Goal: Transaction & Acquisition: Purchase product/service

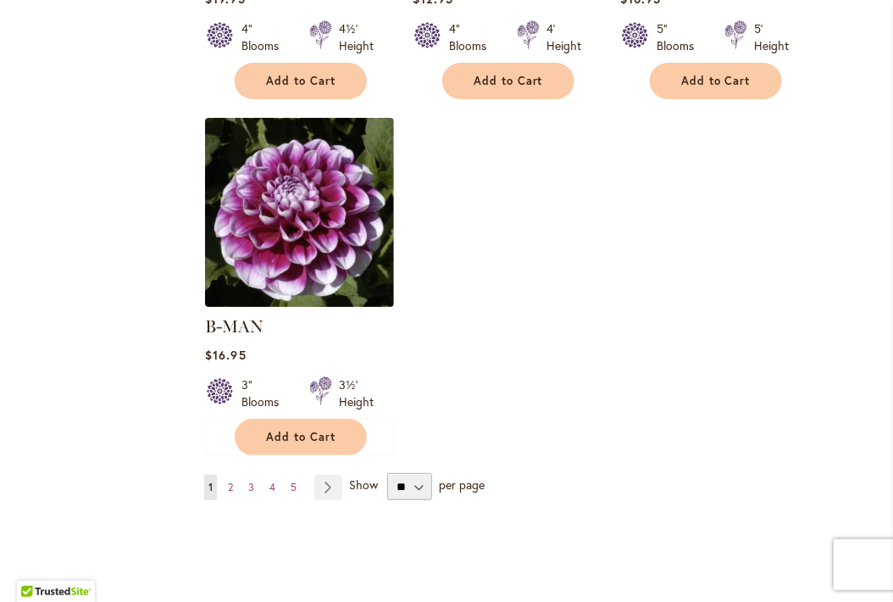
scroll to position [2142, 0]
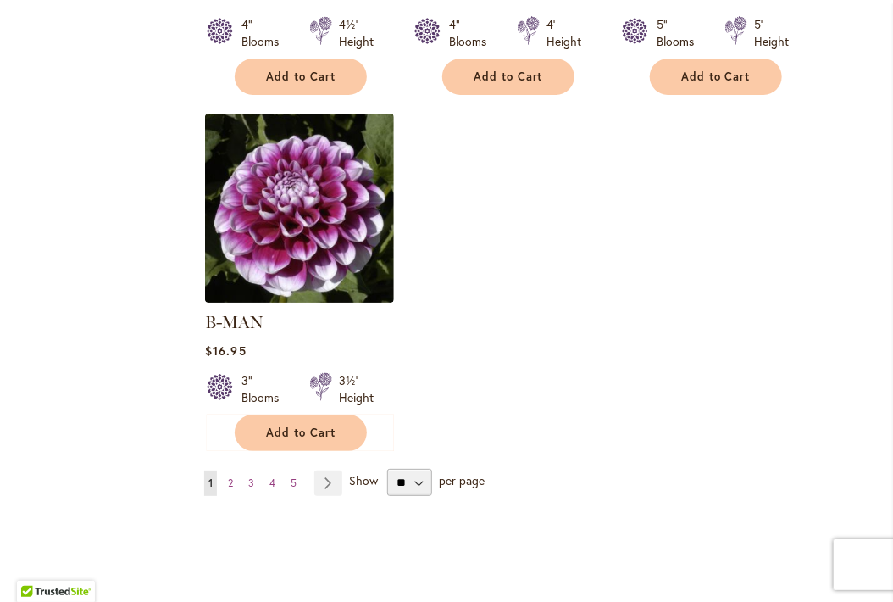
drag, startPoint x: 228, startPoint y: 467, endPoint x: 236, endPoint y: 518, distance: 51.6
click at [228, 476] on span "2" at bounding box center [230, 482] width 5 height 13
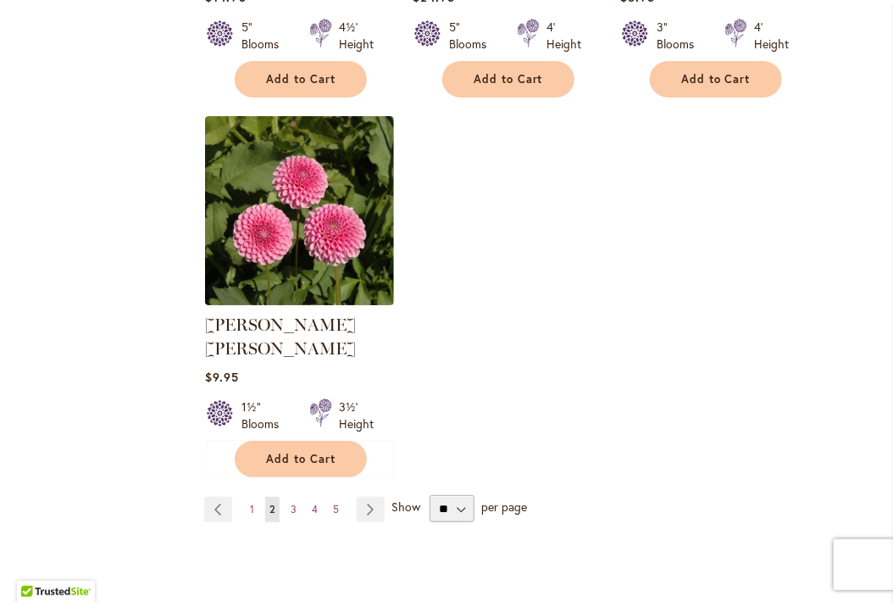
scroll to position [2132, 0]
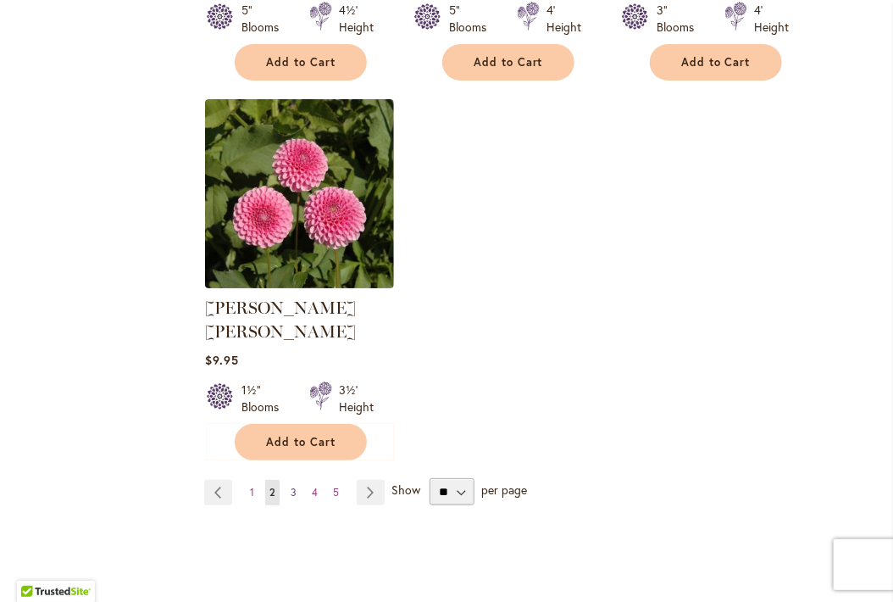
click at [291, 486] on span "3" at bounding box center [294, 492] width 6 height 13
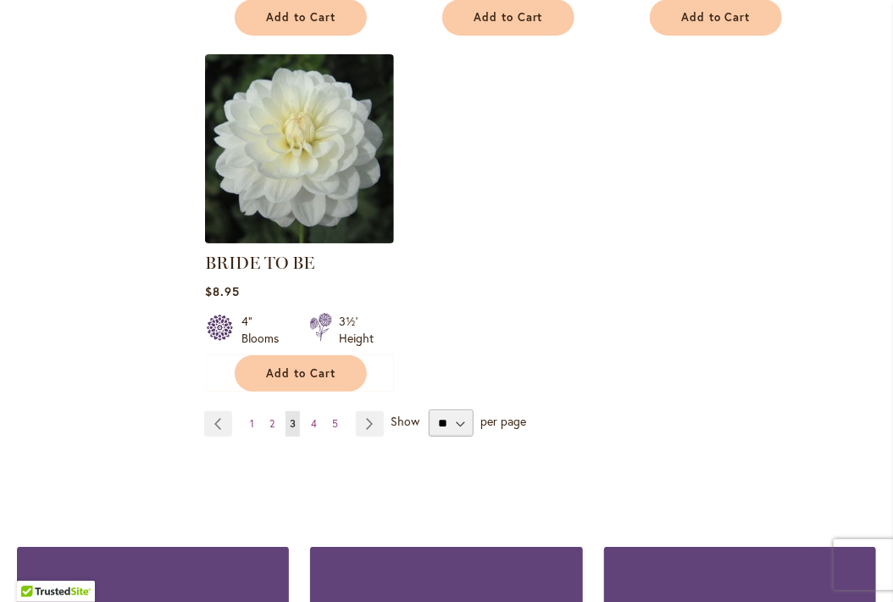
scroll to position [2244, 0]
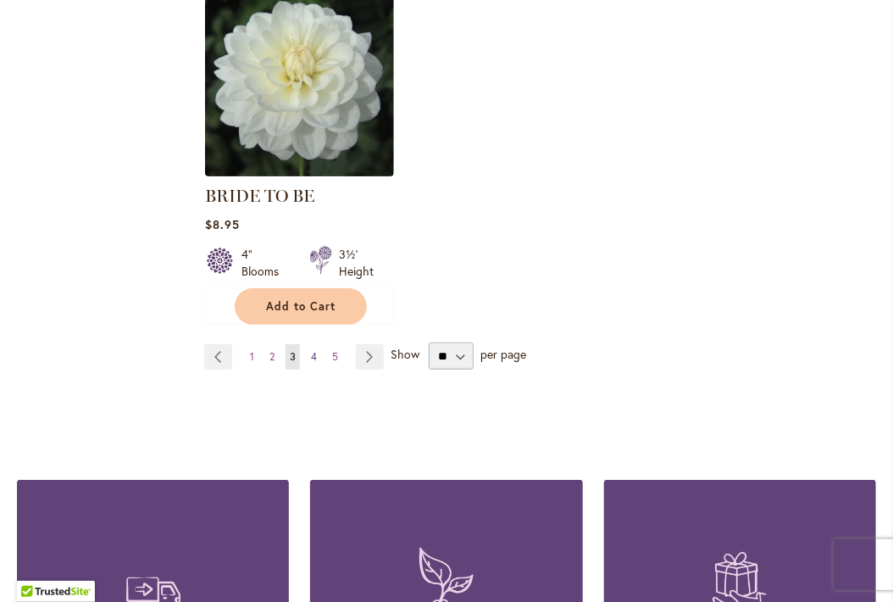
click at [314, 363] on span "4" at bounding box center [314, 356] width 6 height 13
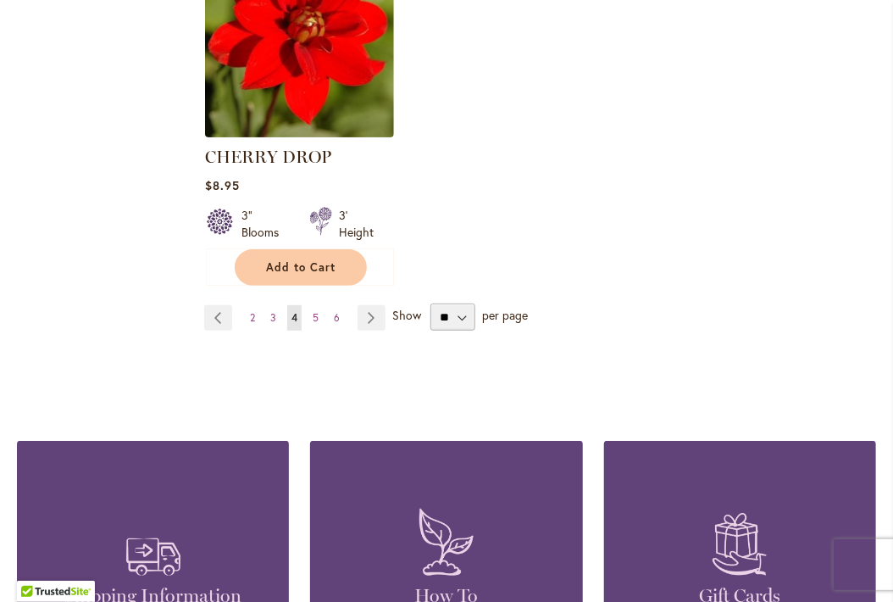
scroll to position [2311, 0]
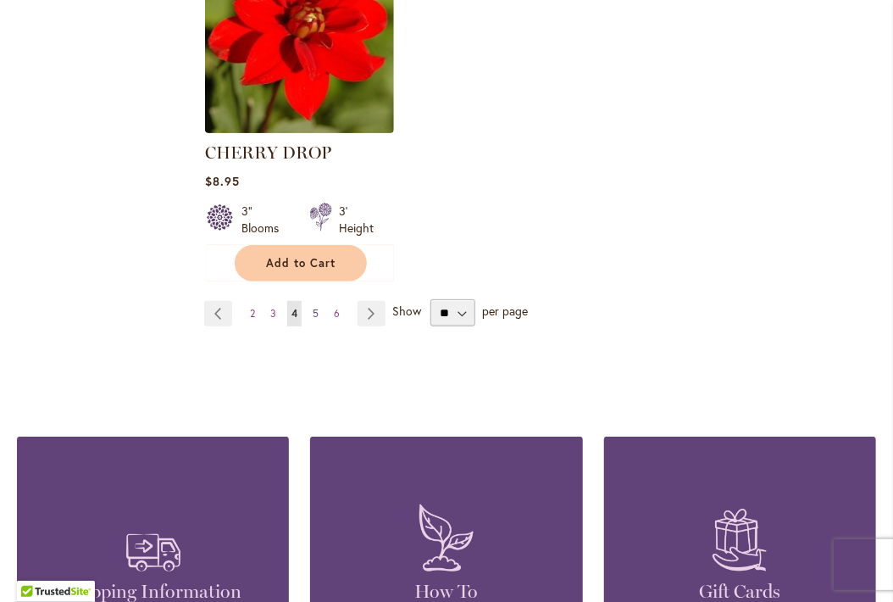
click at [313, 320] on span "5" at bounding box center [316, 313] width 6 height 13
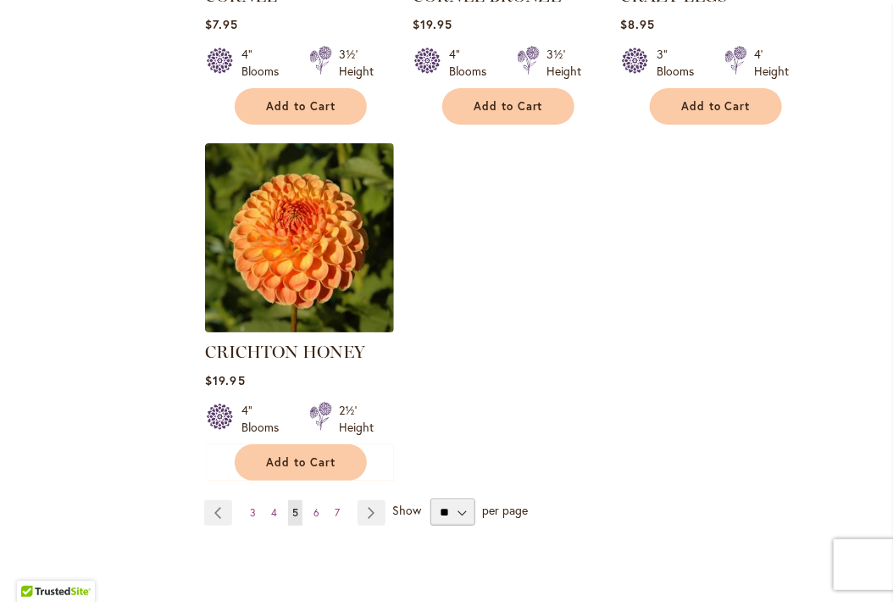
scroll to position [2204, 0]
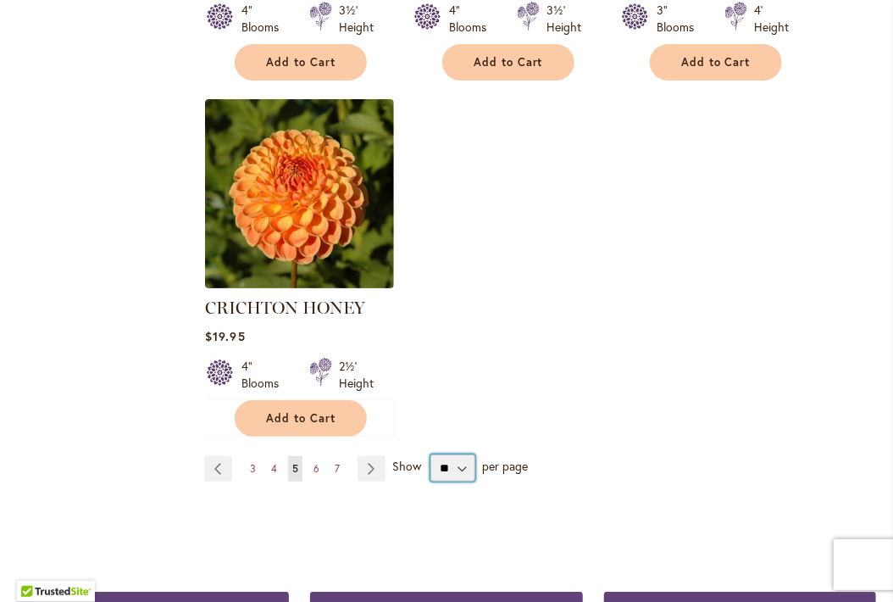
select select "**"
click option "**" at bounding box center [0, 0] width 0 height 0
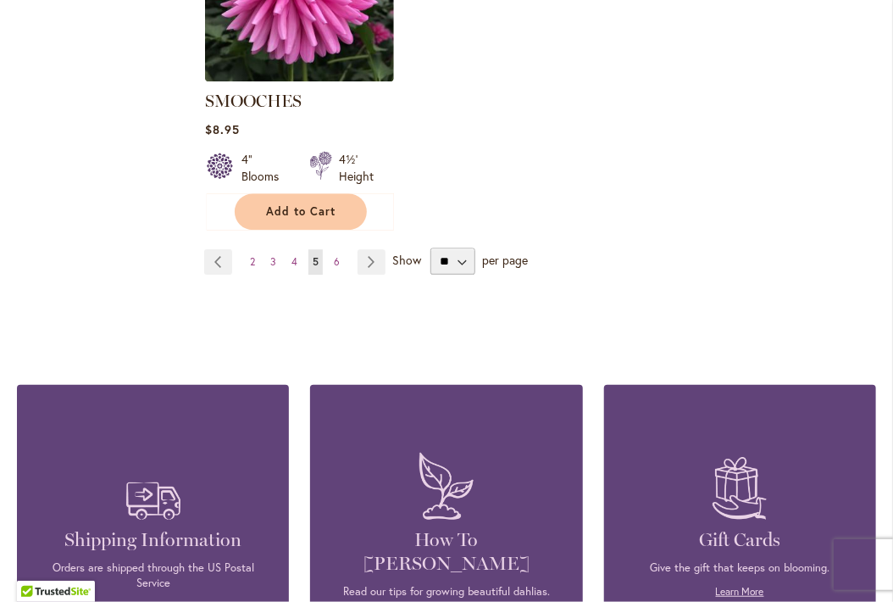
scroll to position [8167, 0]
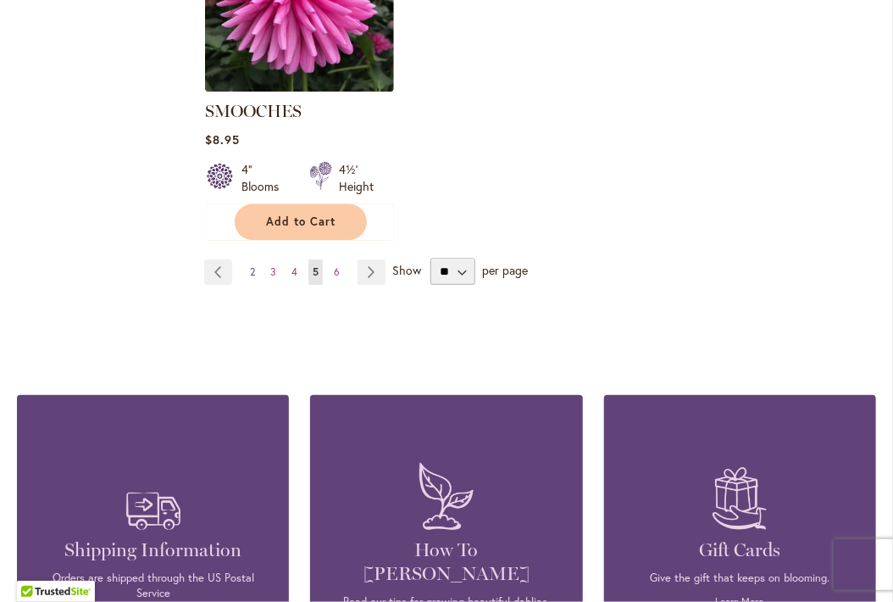
click at [247, 259] on link "Page 2" at bounding box center [253, 271] width 14 height 25
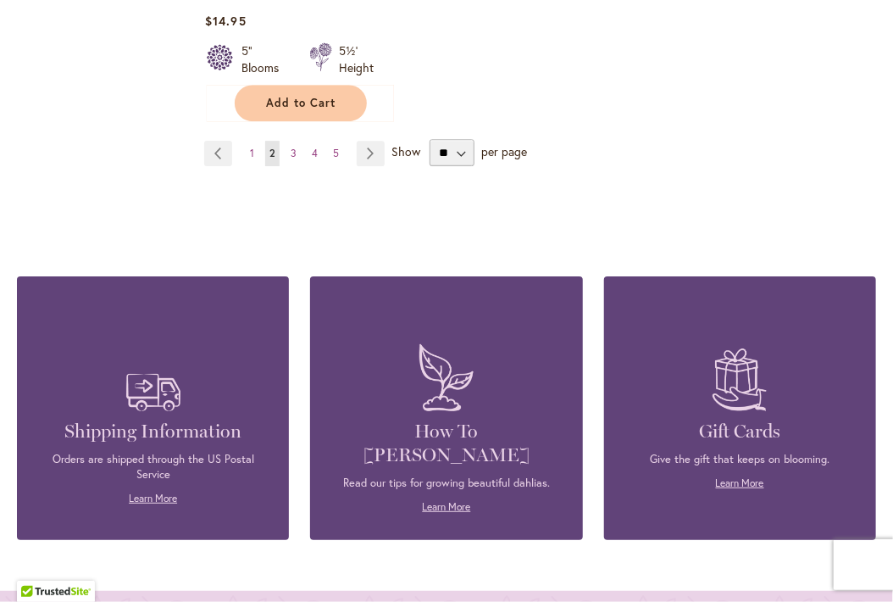
scroll to position [7808, 0]
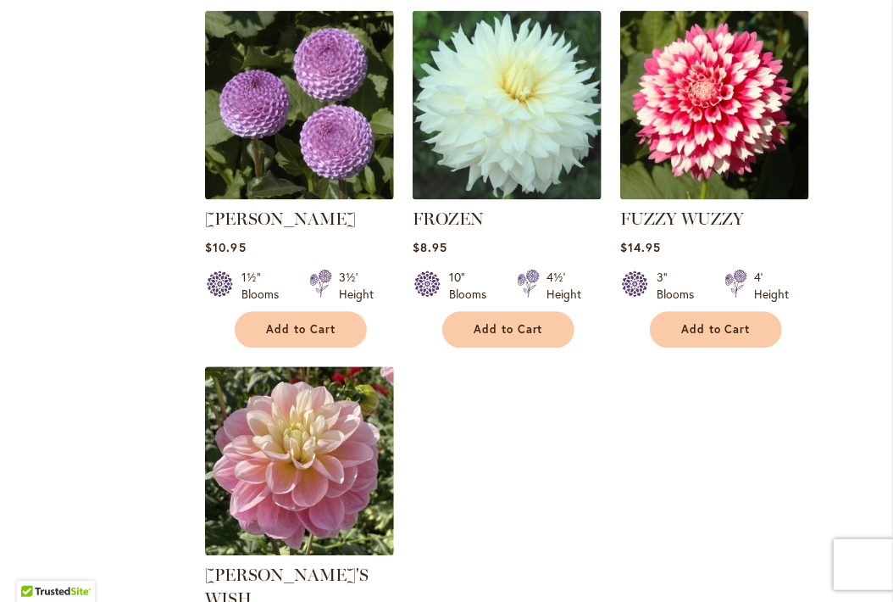
scroll to position [7841, 0]
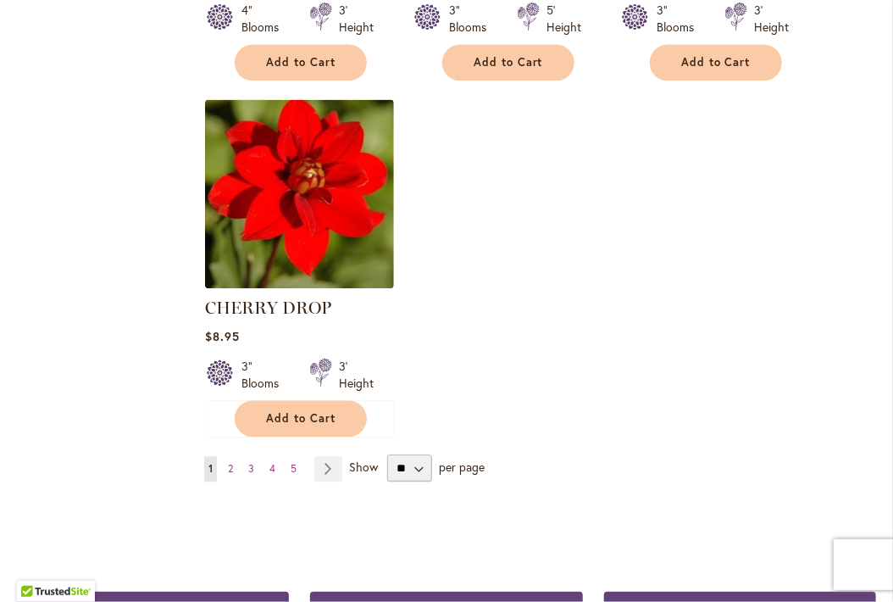
scroll to position [8000, 0]
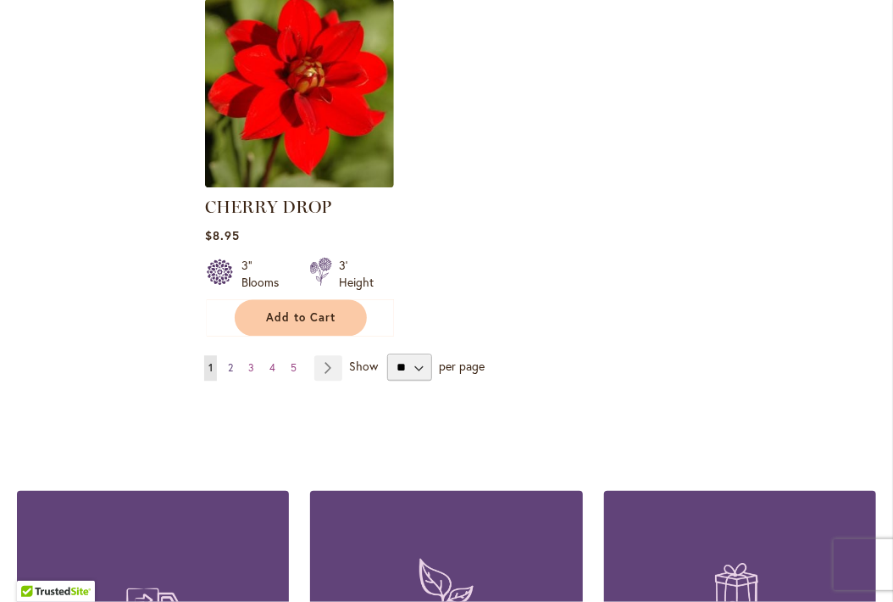
click at [231, 361] on span "2" at bounding box center [230, 367] width 5 height 13
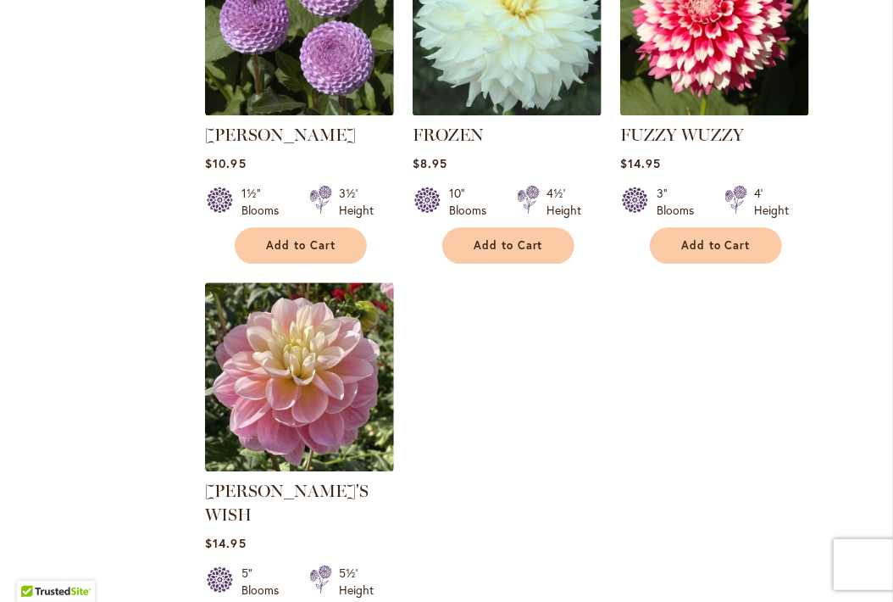
scroll to position [7926, 0]
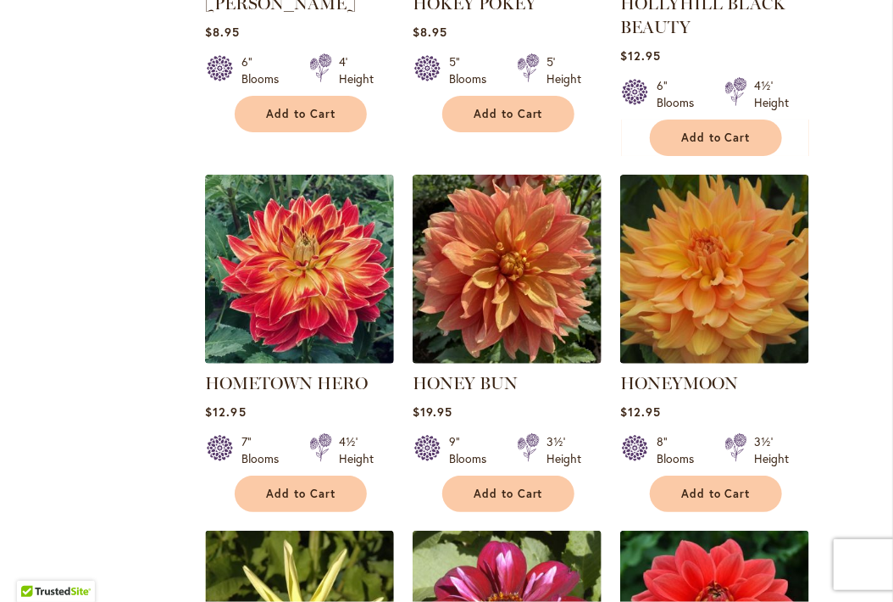
scroll to position [4387, 0]
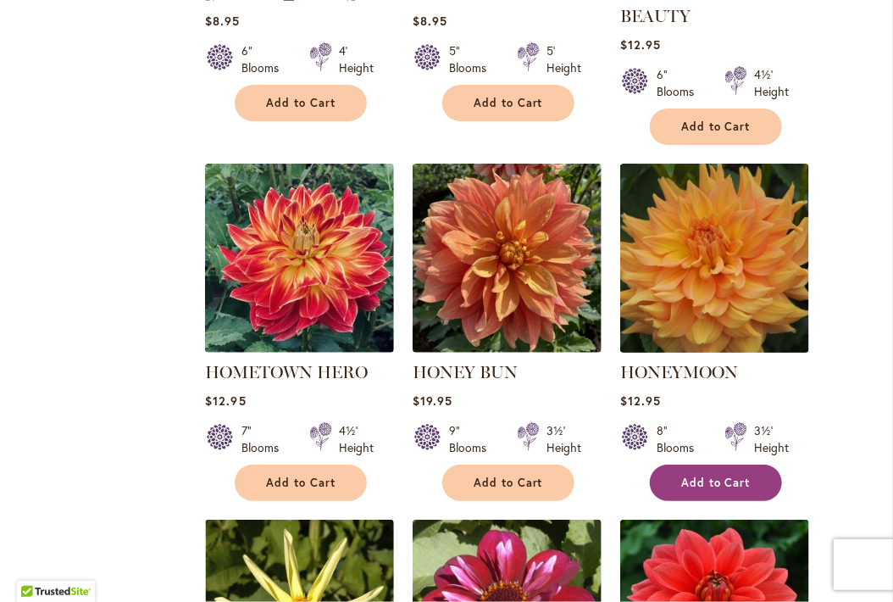
click at [720, 464] on button "Add to Cart" at bounding box center [716, 482] width 132 height 36
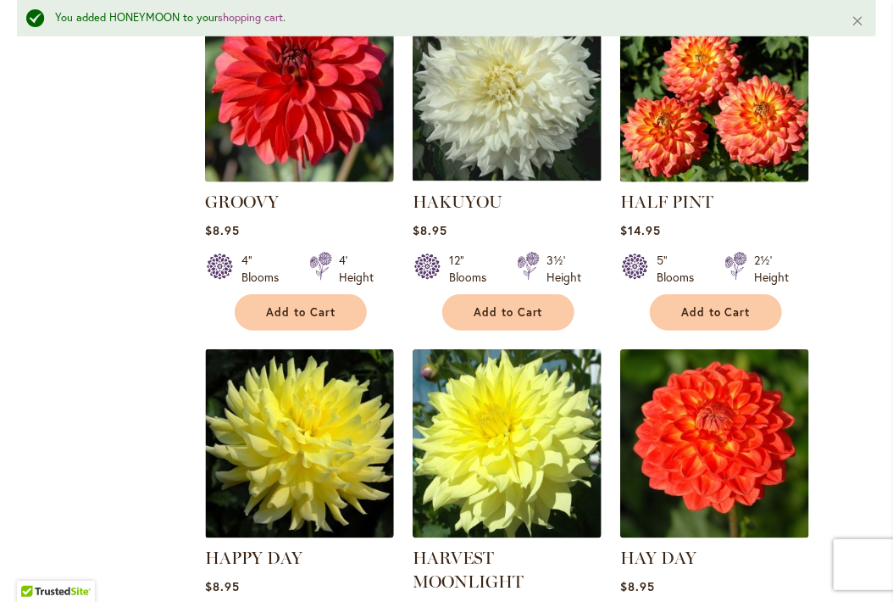
scroll to position [3249, 0]
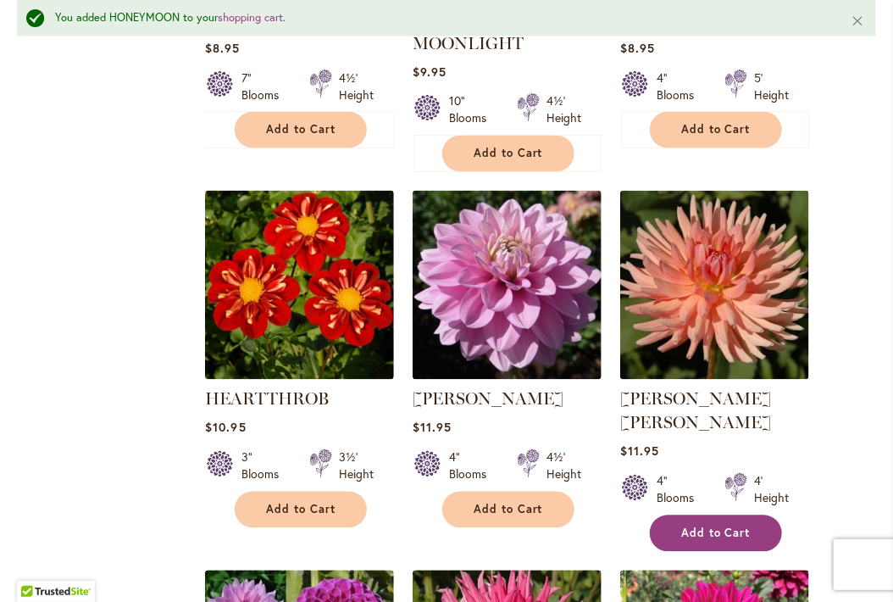
click at [702, 526] on span "Add to Cart" at bounding box center [715, 533] width 69 height 14
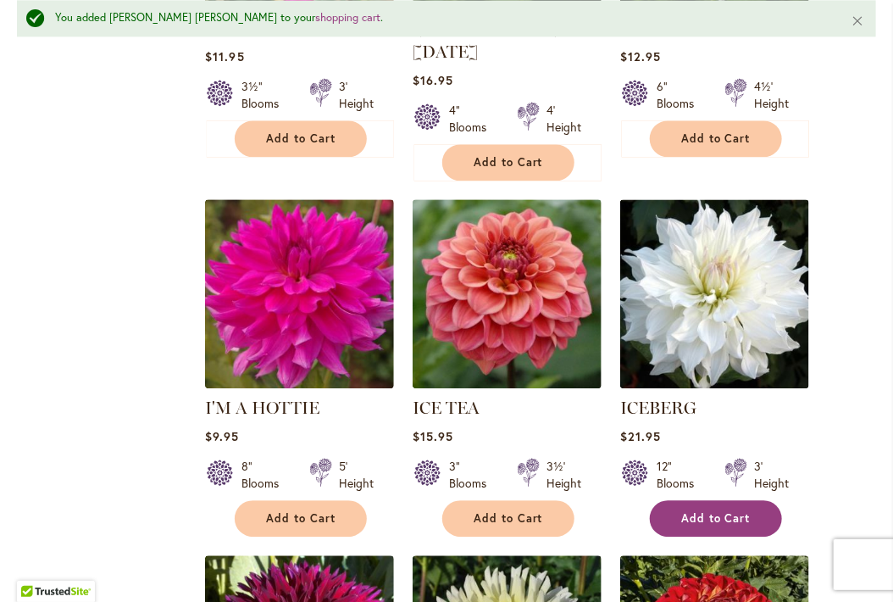
scroll to position [5856, 0]
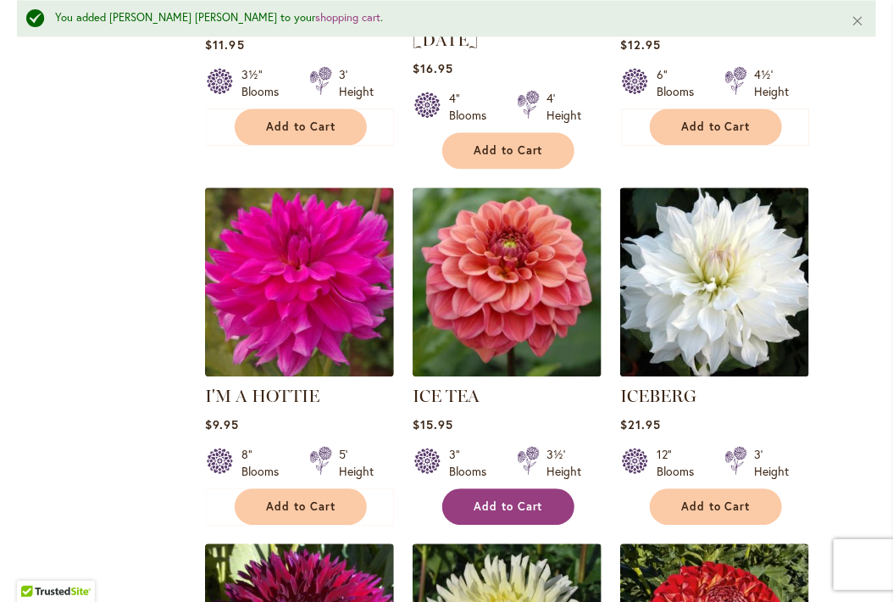
click at [536, 499] on span "Add to Cart" at bounding box center [508, 506] width 69 height 14
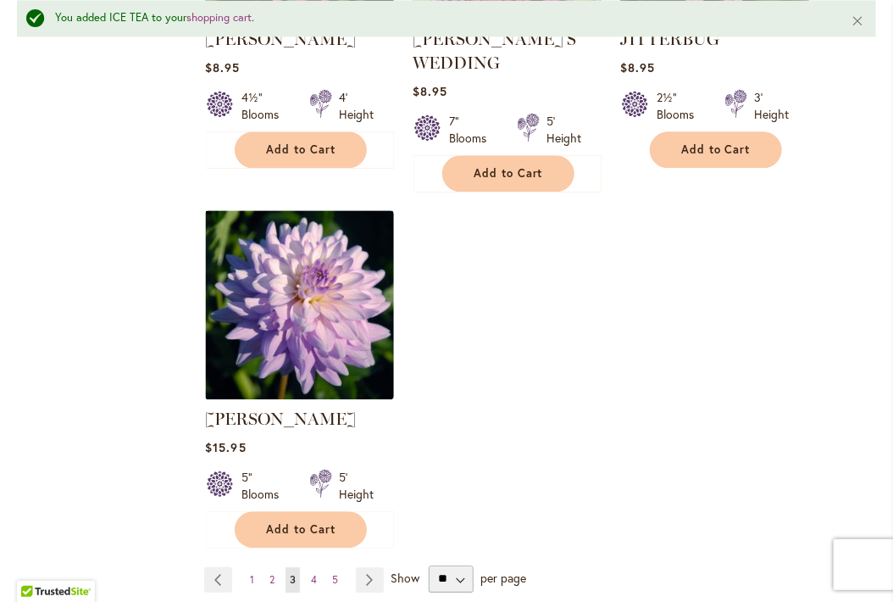
scroll to position [8034, 0]
click at [253, 566] on link "Page 1" at bounding box center [252, 578] width 13 height 25
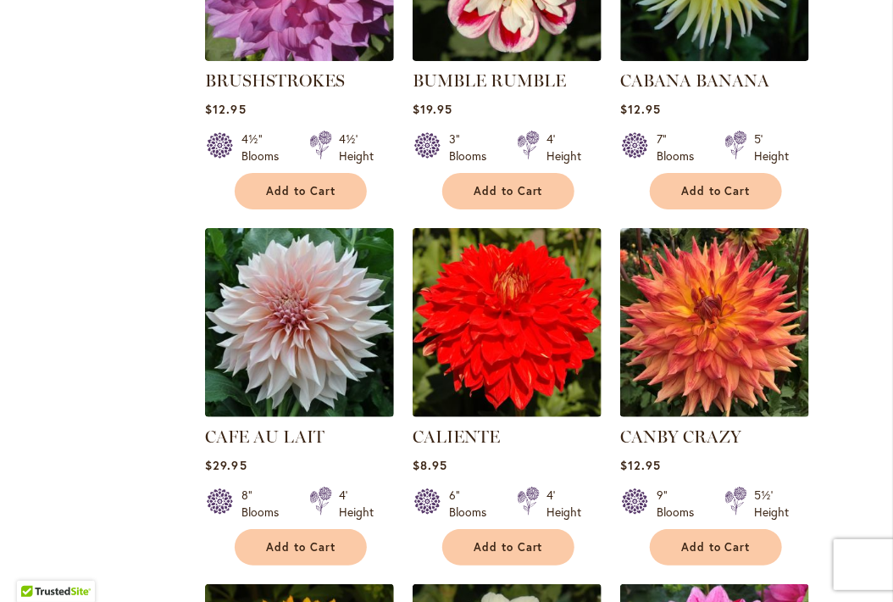
scroll to position [6724, 0]
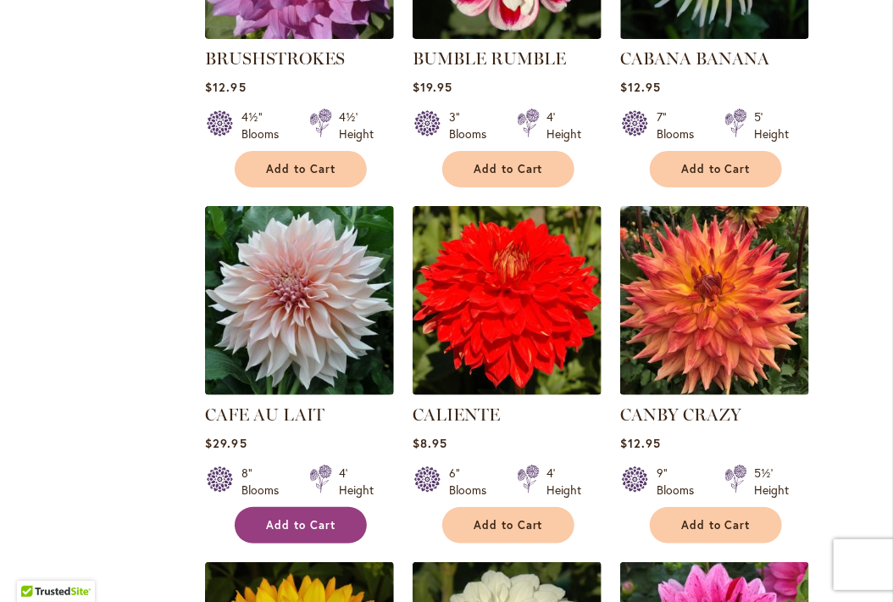
click at [293, 507] on button "Add to Cart" at bounding box center [301, 525] width 132 height 36
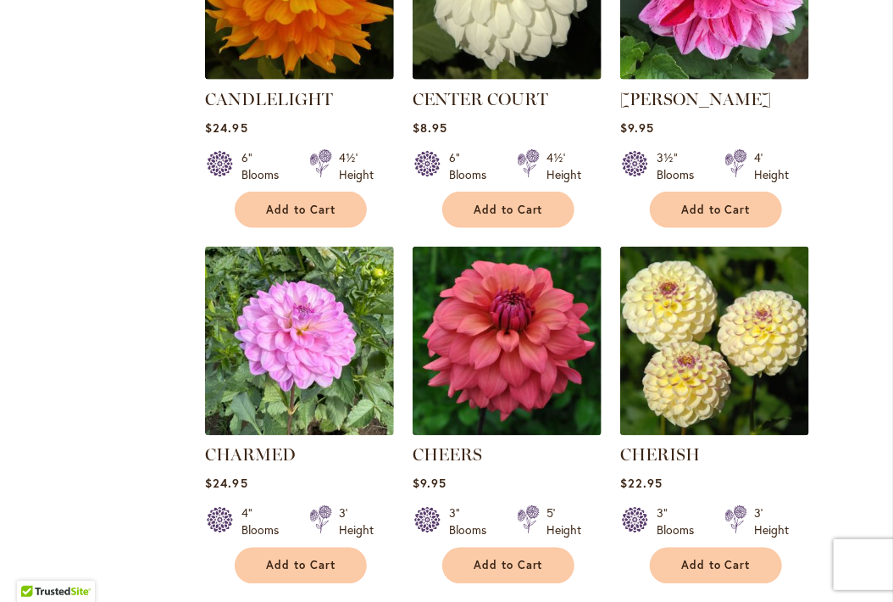
scroll to position [7407, 0]
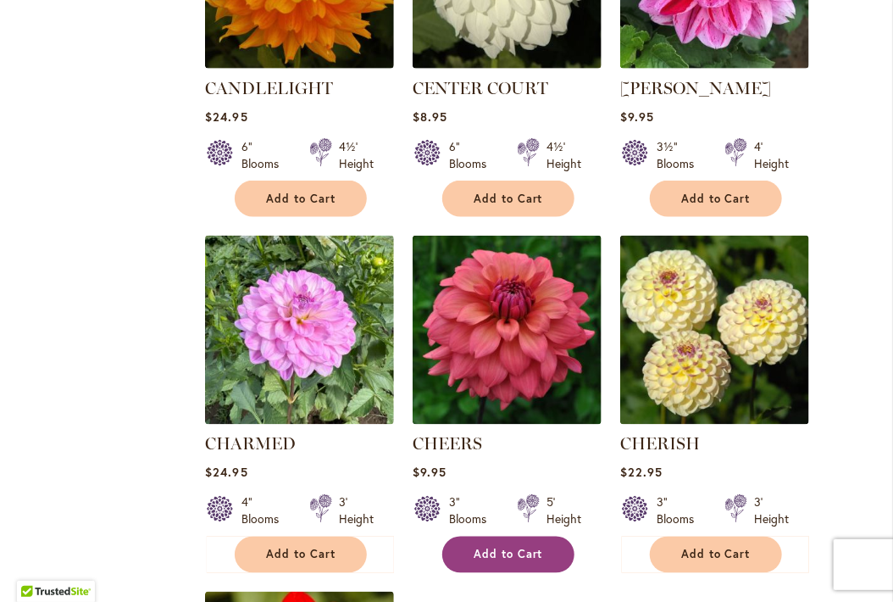
click at [524, 548] on span "Add to Cart" at bounding box center [508, 555] width 69 height 14
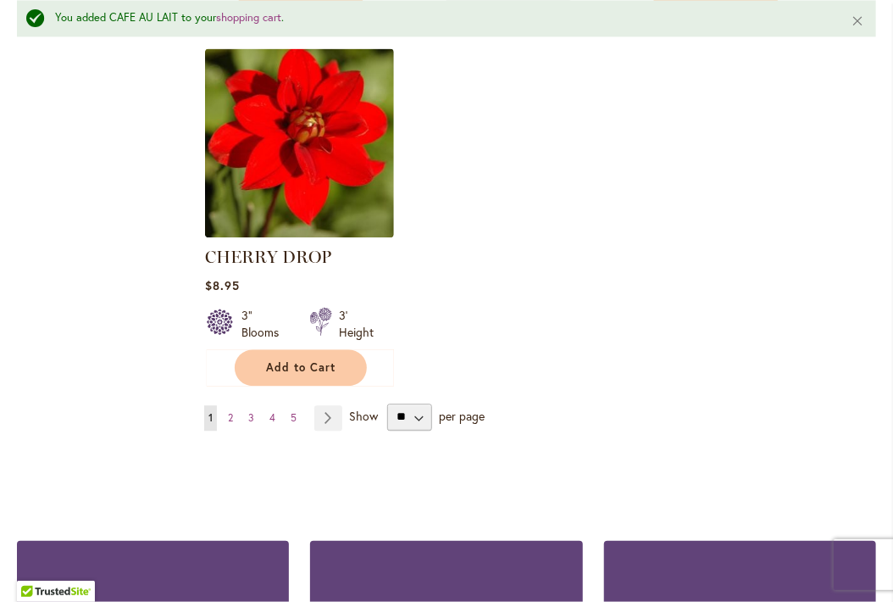
scroll to position [8007, 0]
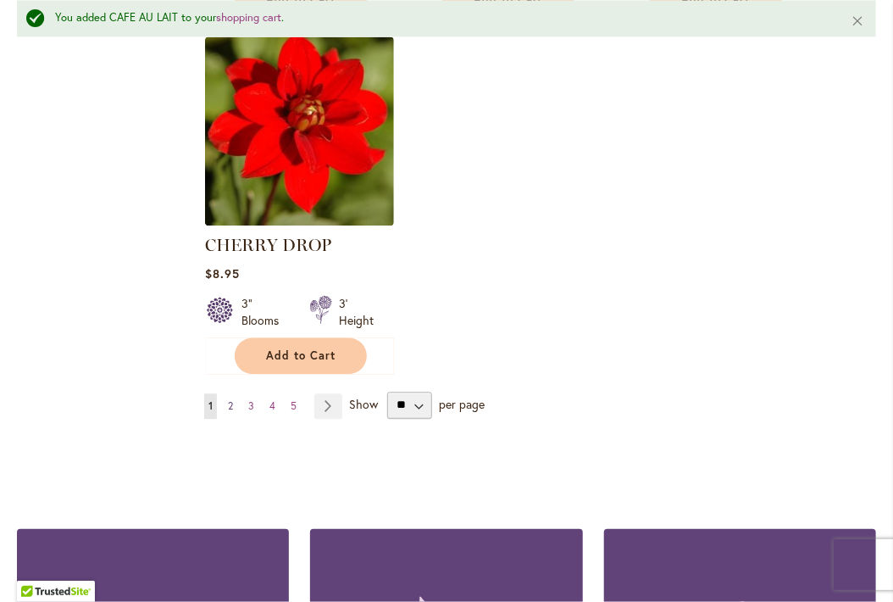
click at [228, 399] on span "2" at bounding box center [230, 405] width 5 height 13
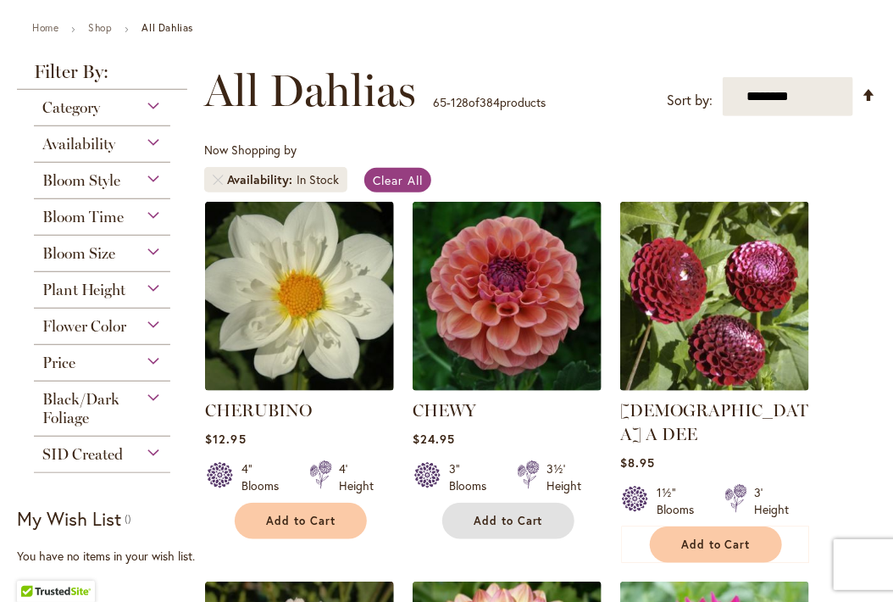
scroll to position [382, 0]
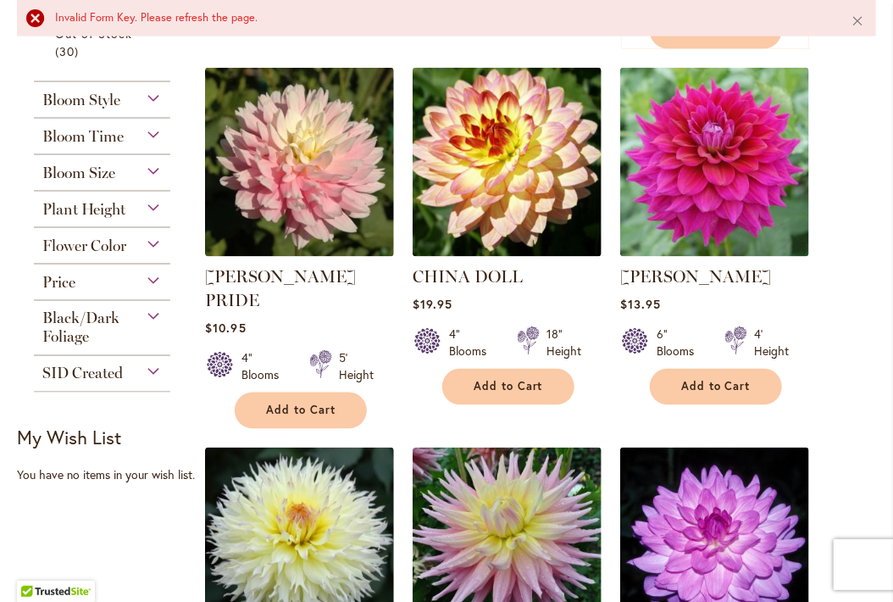
scroll to position [831, 0]
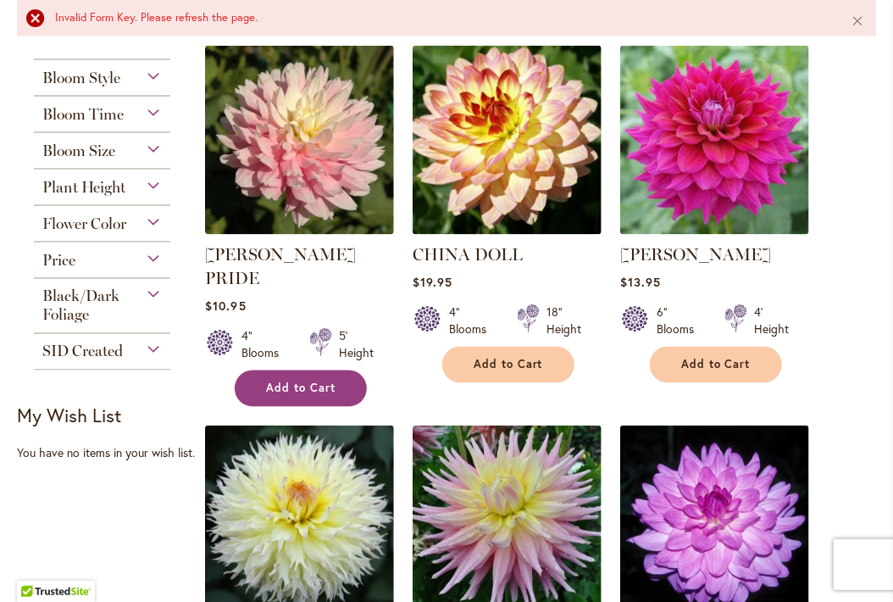
click at [283, 381] on span "Add to Cart" at bounding box center [300, 388] width 69 height 14
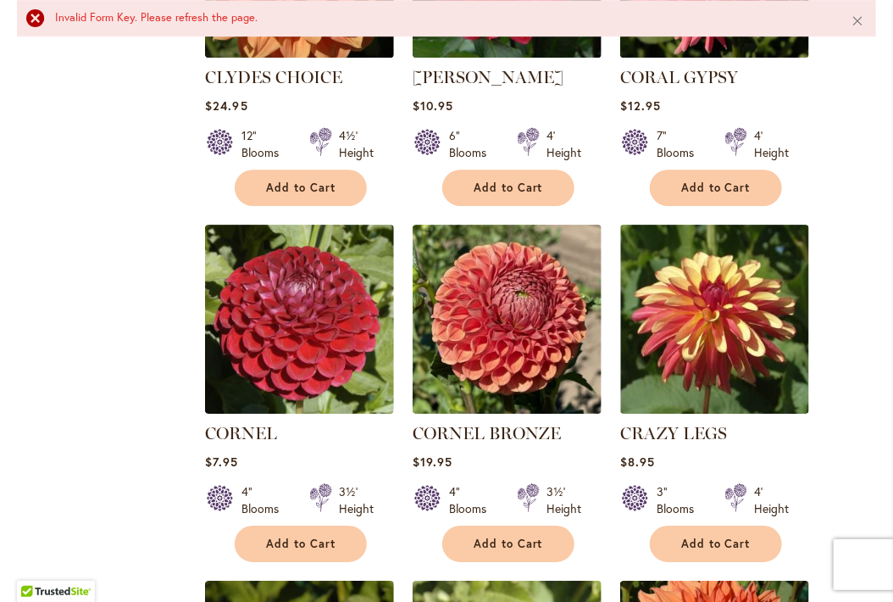
scroll to position [1790, 0]
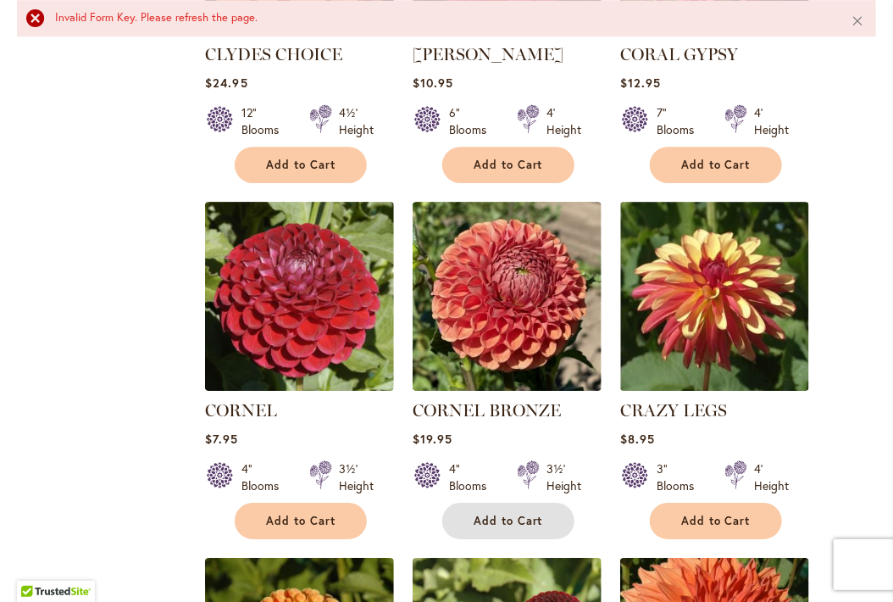
drag, startPoint x: 489, startPoint y: 455, endPoint x: 764, endPoint y: 402, distance: 279.7
click at [490, 514] on span "Add to Cart" at bounding box center [508, 521] width 69 height 14
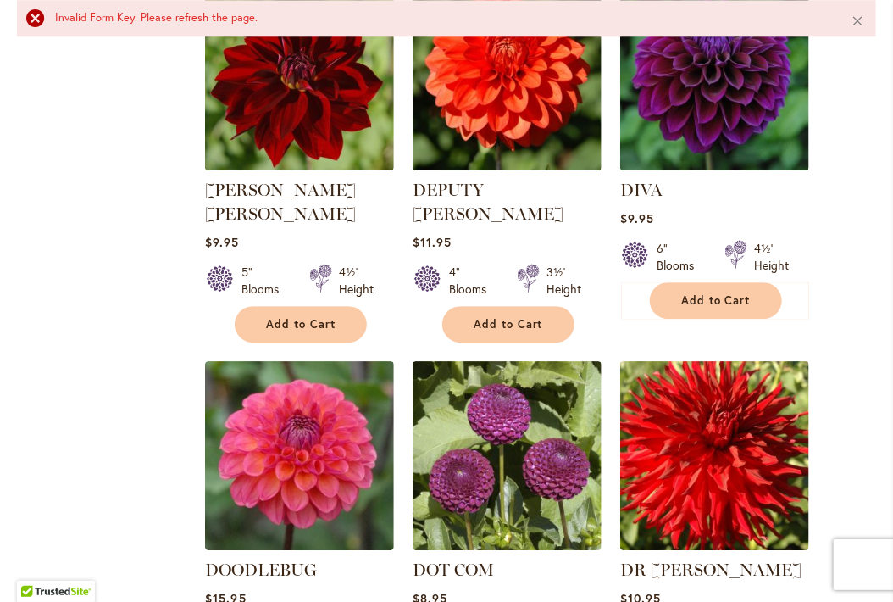
scroll to position [4011, 0]
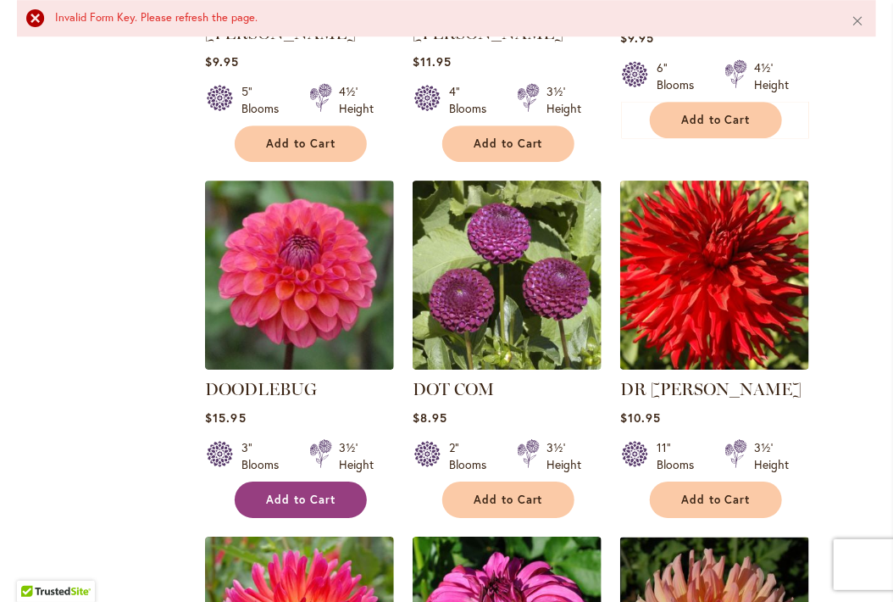
click at [287, 492] on span "Add to Cart" at bounding box center [300, 499] width 69 height 14
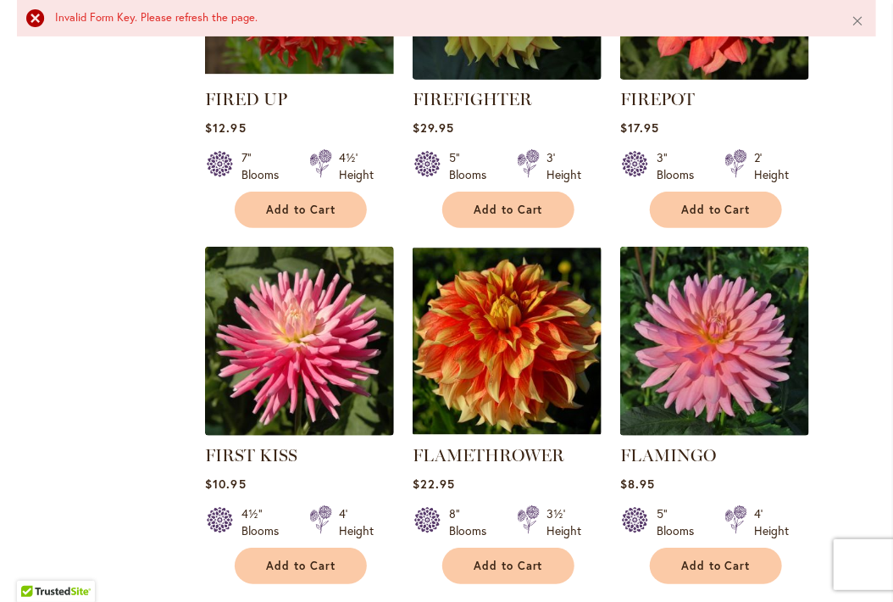
scroll to position [7231, 0]
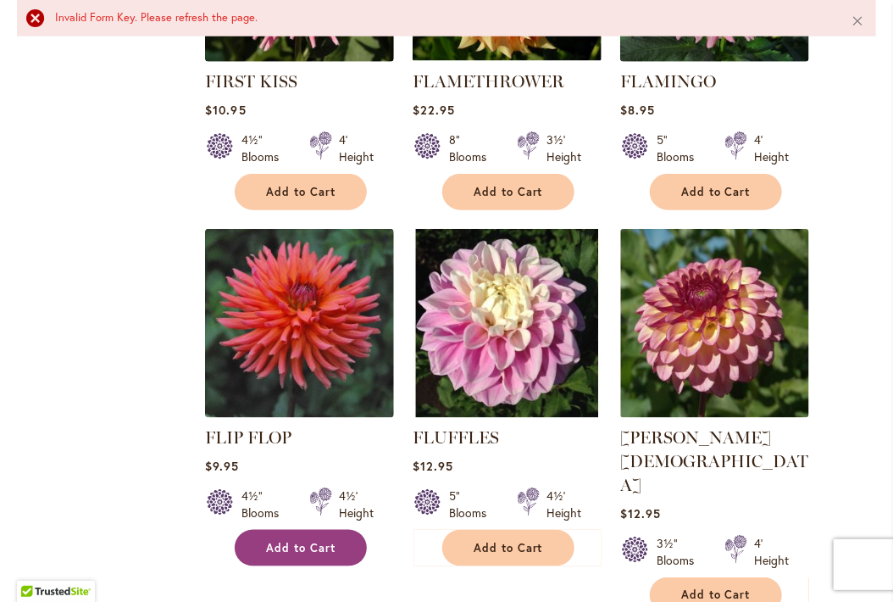
click at [290, 541] on span "Add to Cart" at bounding box center [300, 548] width 69 height 14
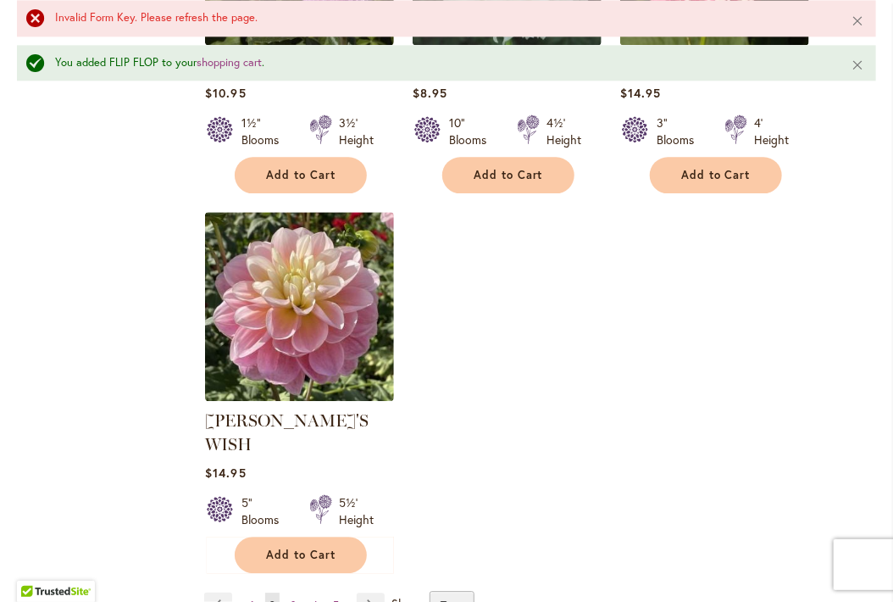
scroll to position [8064, 0]
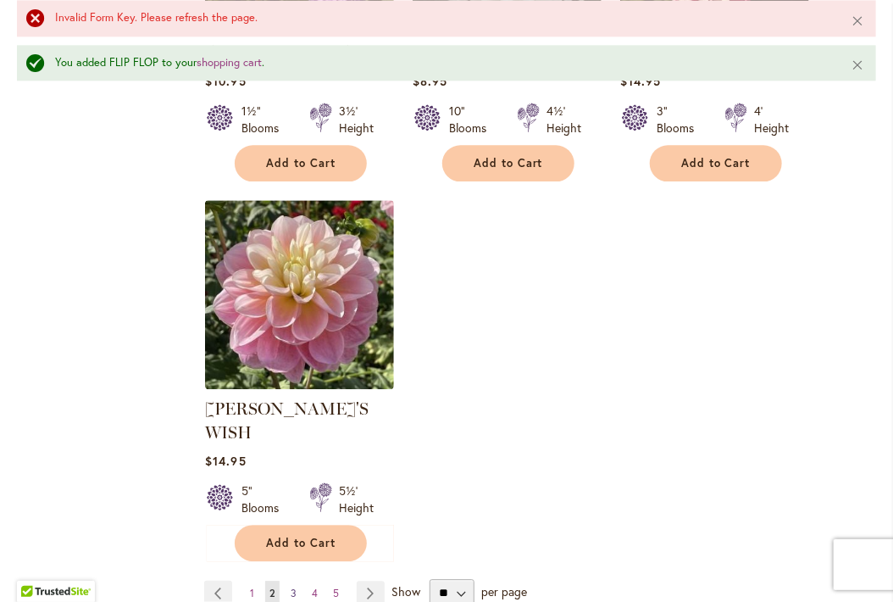
drag, startPoint x: 286, startPoint y: 413, endPoint x: 286, endPoint y: 422, distance: 9.4
click at [286, 581] on link "Page 3" at bounding box center [293, 593] width 14 height 25
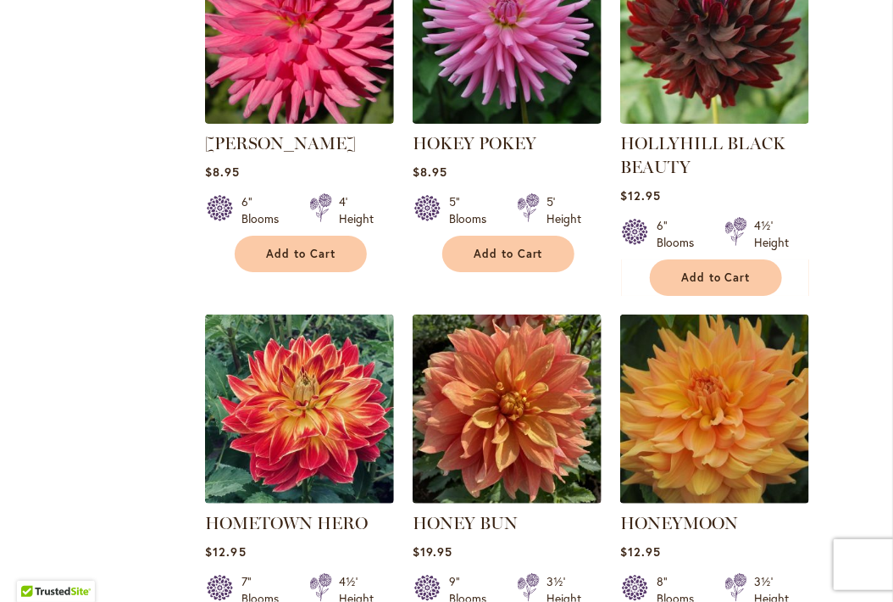
scroll to position [4247, 0]
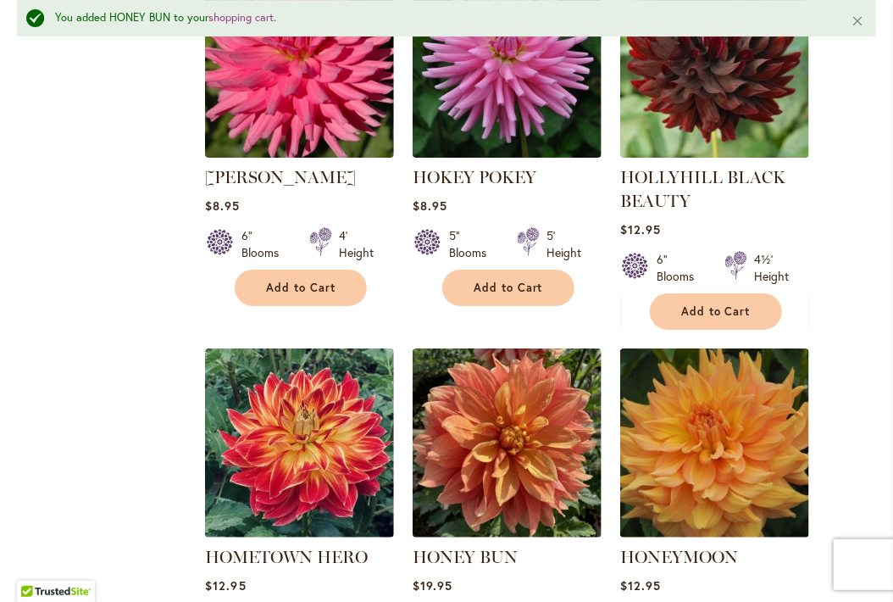
scroll to position [4291, 0]
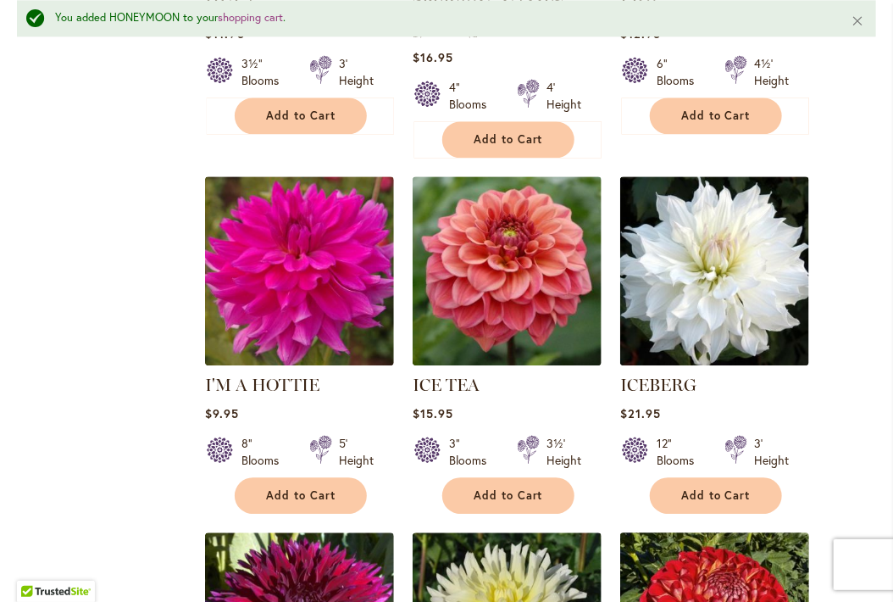
scroll to position [5890, 0]
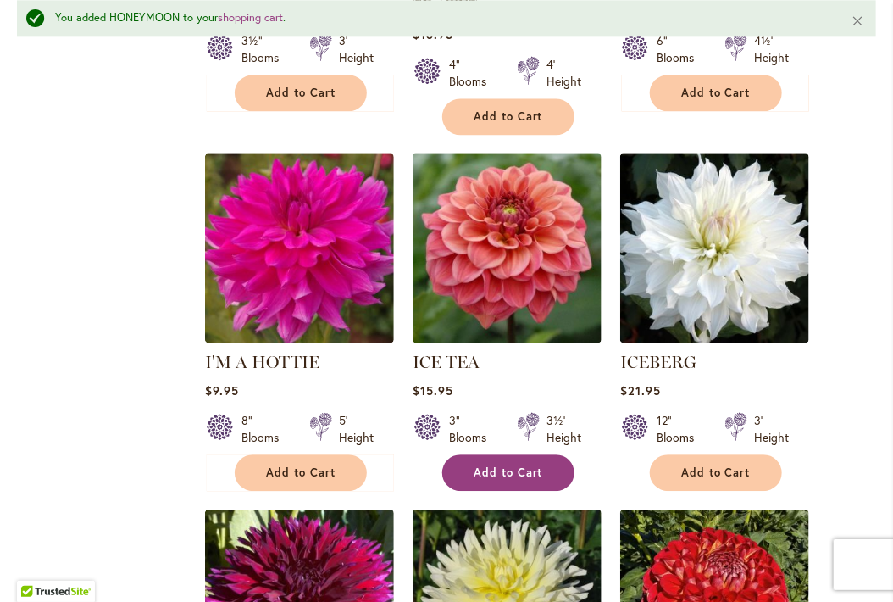
click at [518, 465] on span "Add to Cart" at bounding box center [508, 472] width 69 height 14
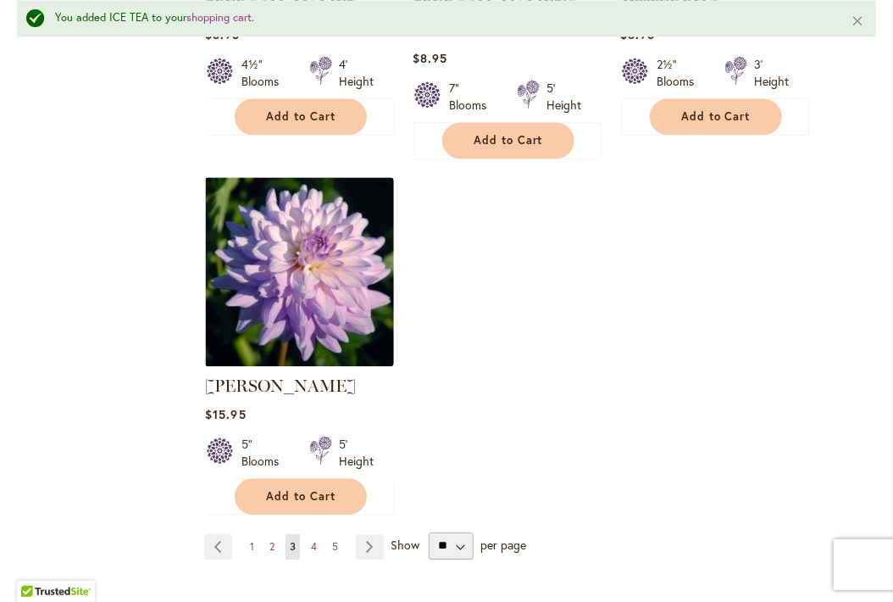
scroll to position [8111, 0]
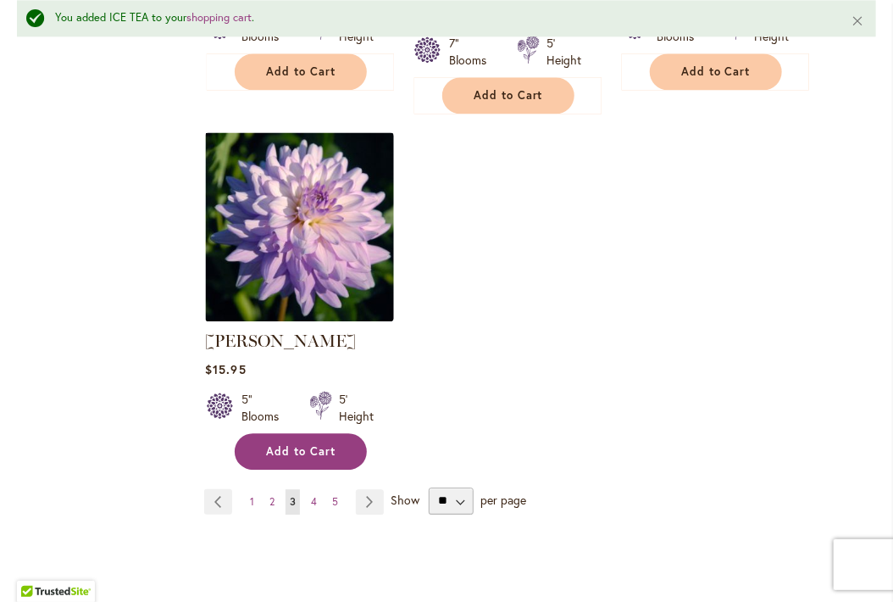
click at [287, 444] on span "Add to Cart" at bounding box center [300, 451] width 69 height 14
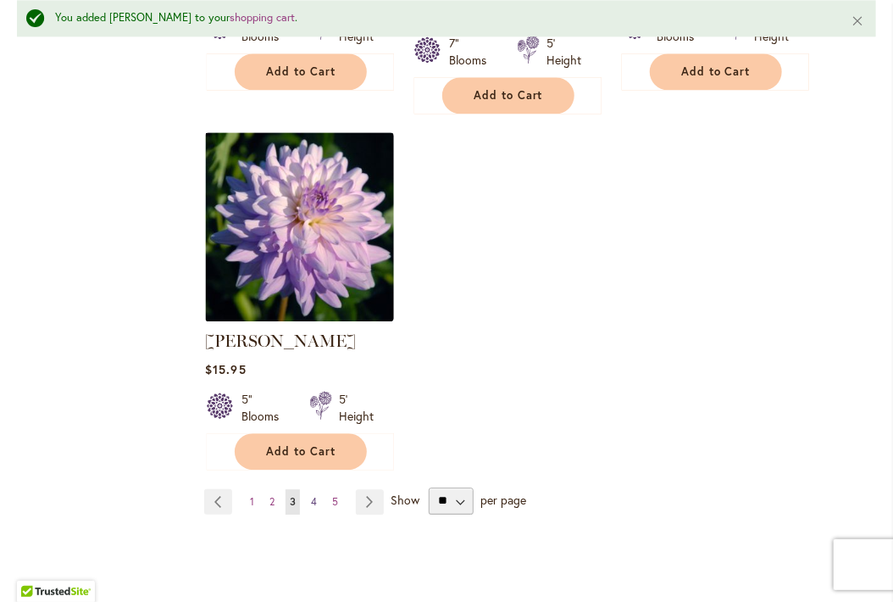
click at [312, 495] on span "4" at bounding box center [314, 501] width 6 height 13
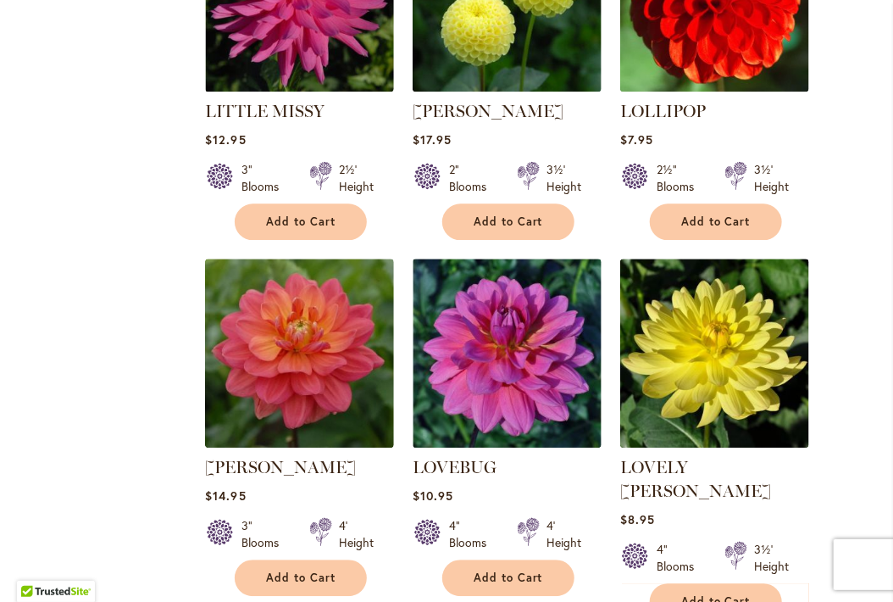
scroll to position [3513, 0]
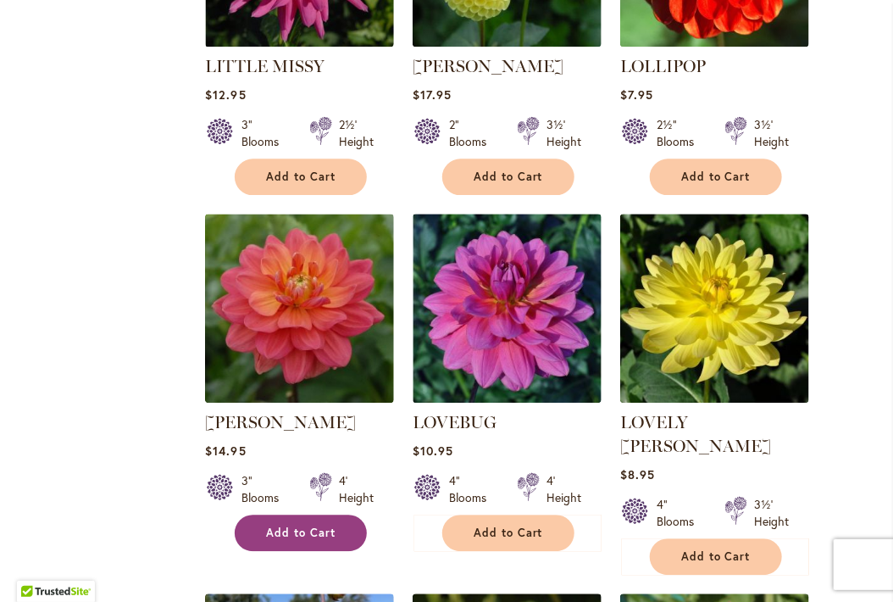
click at [286, 525] on span "Add to Cart" at bounding box center [300, 532] width 69 height 14
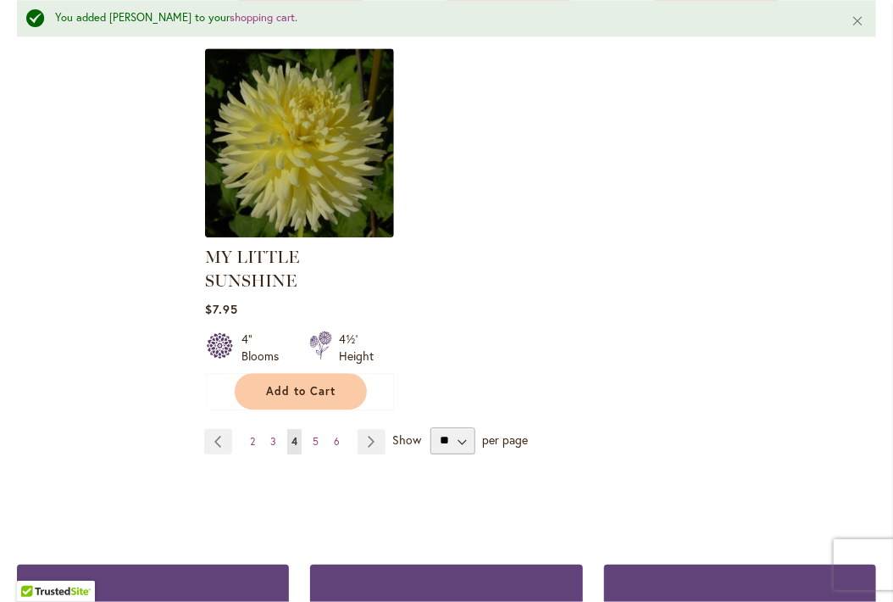
scroll to position [8225, 0]
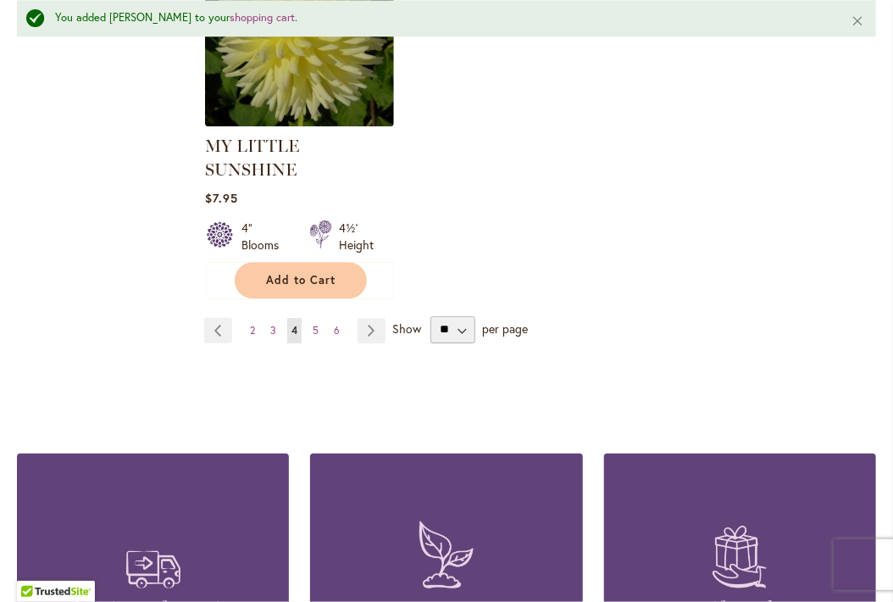
drag, startPoint x: 315, startPoint y: 129, endPoint x: 314, endPoint y: 144, distance: 15.3
click at [315, 324] on span "5" at bounding box center [316, 330] width 6 height 13
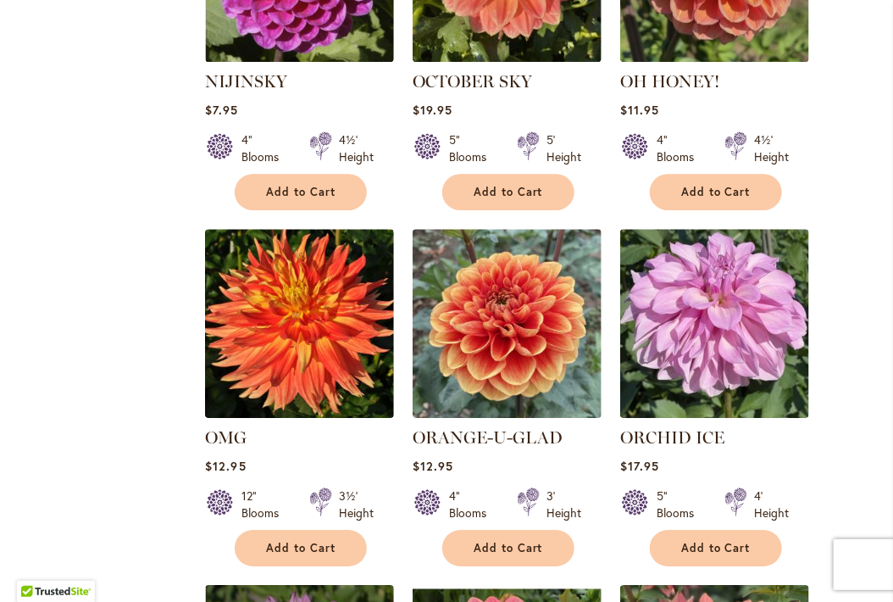
scroll to position [1647, 0]
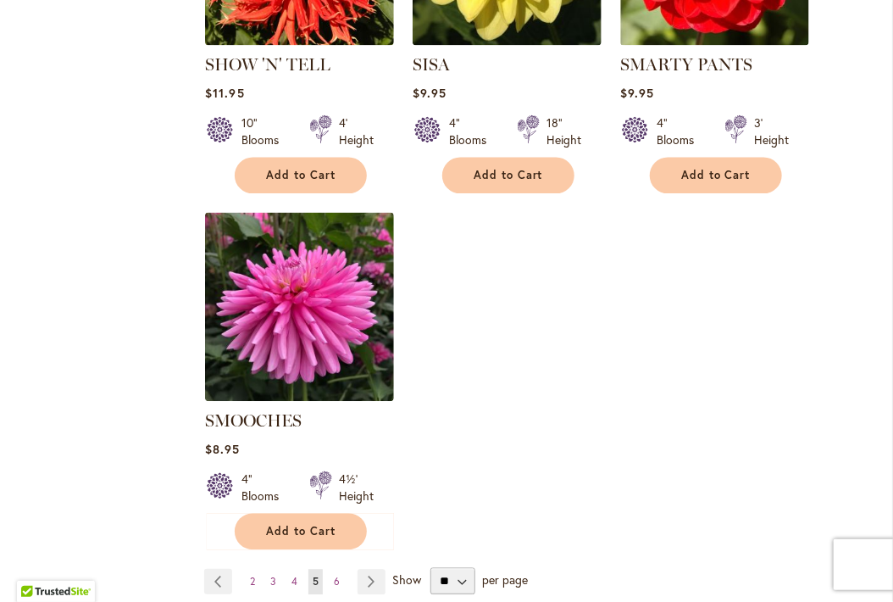
scroll to position [7902, 0]
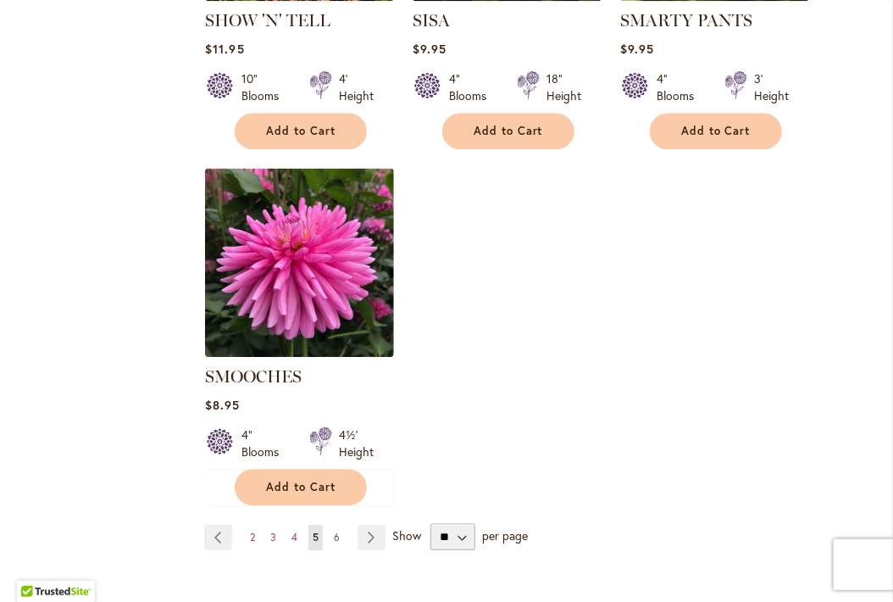
click at [339, 525] on link "Page 6" at bounding box center [337, 537] width 14 height 25
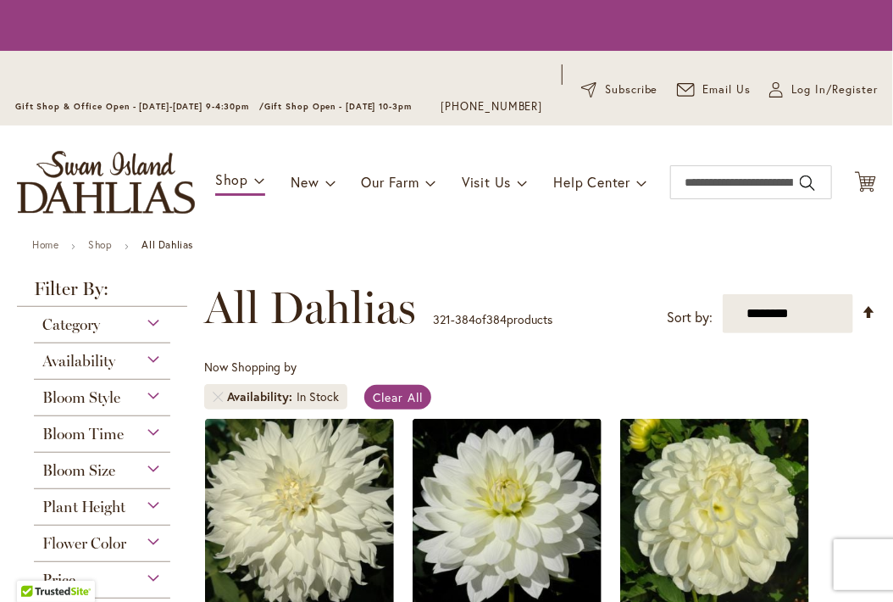
scroll to position [217, 0]
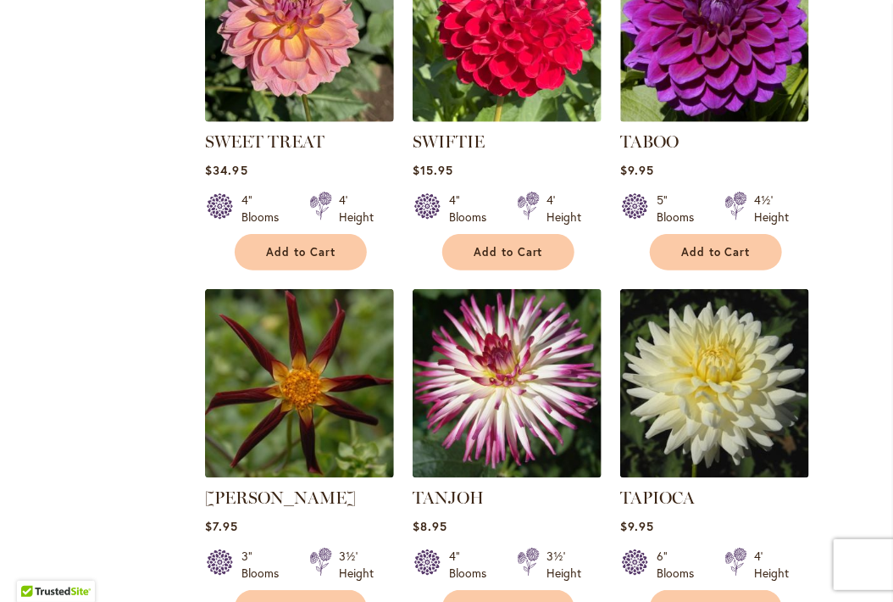
scroll to position [0, 0]
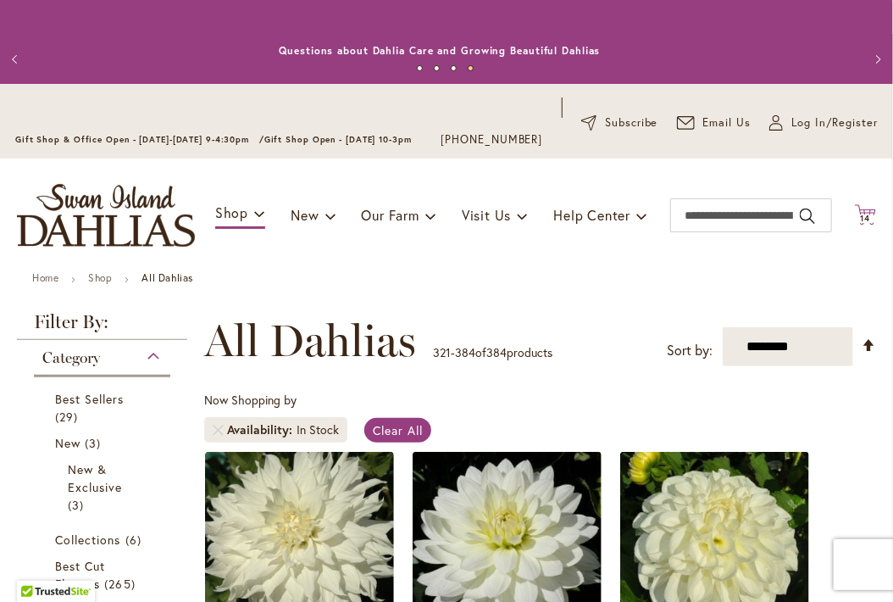
click at [861, 224] on span "14" at bounding box center [866, 218] width 10 height 11
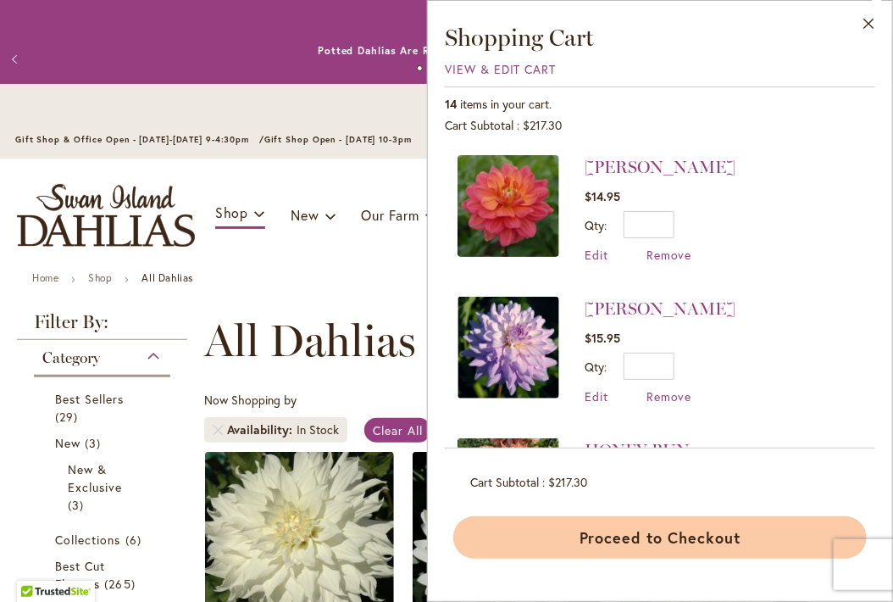
click at [614, 528] on button "Proceed to Checkout" at bounding box center [660, 537] width 414 height 42
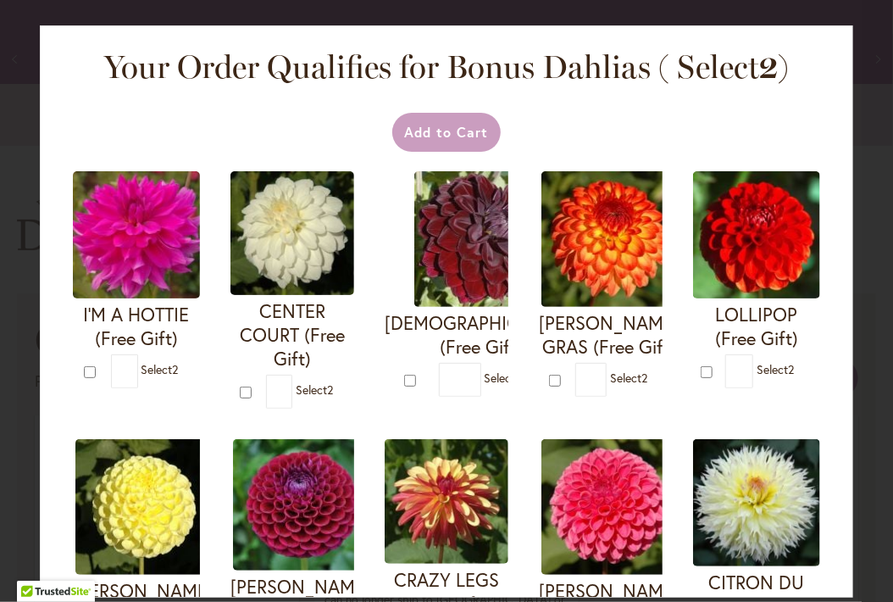
select select "**"
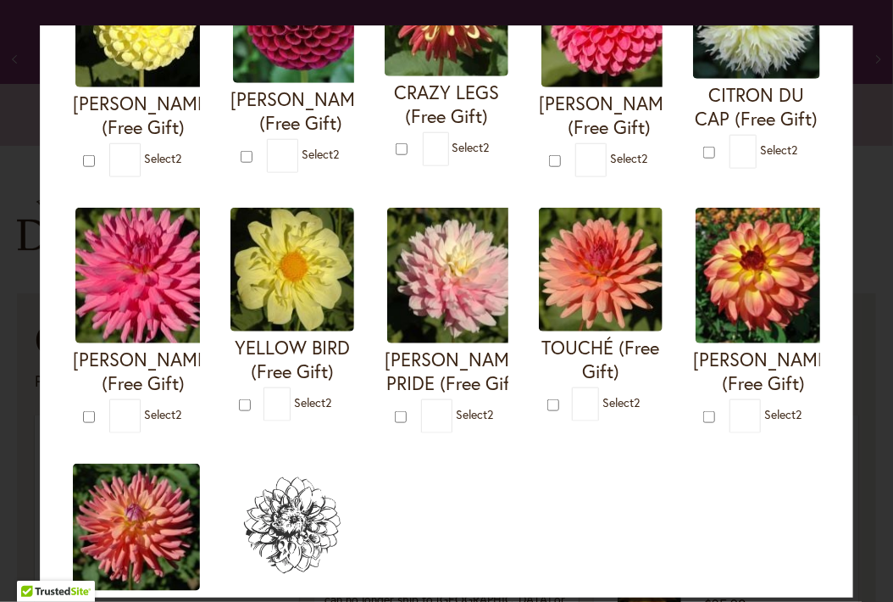
scroll to position [347, 0]
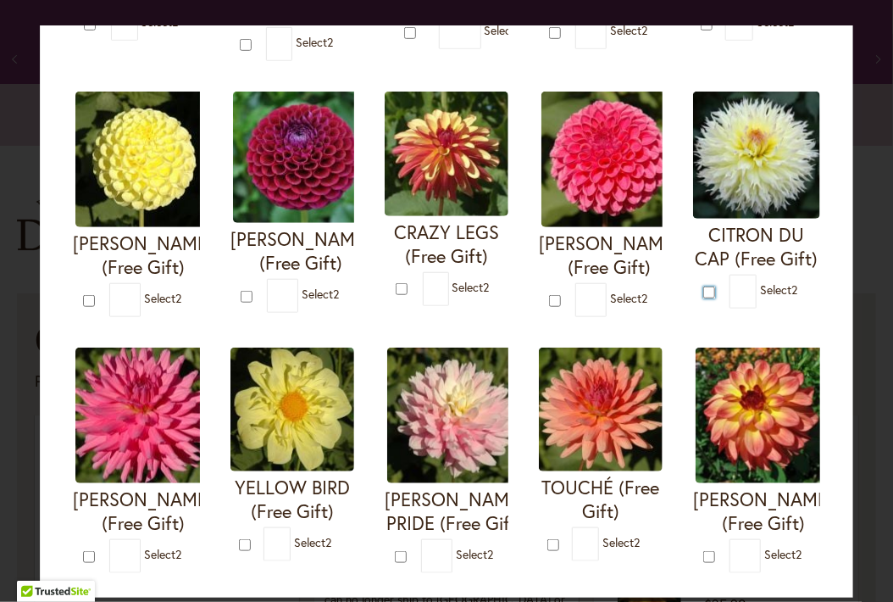
type input "*"
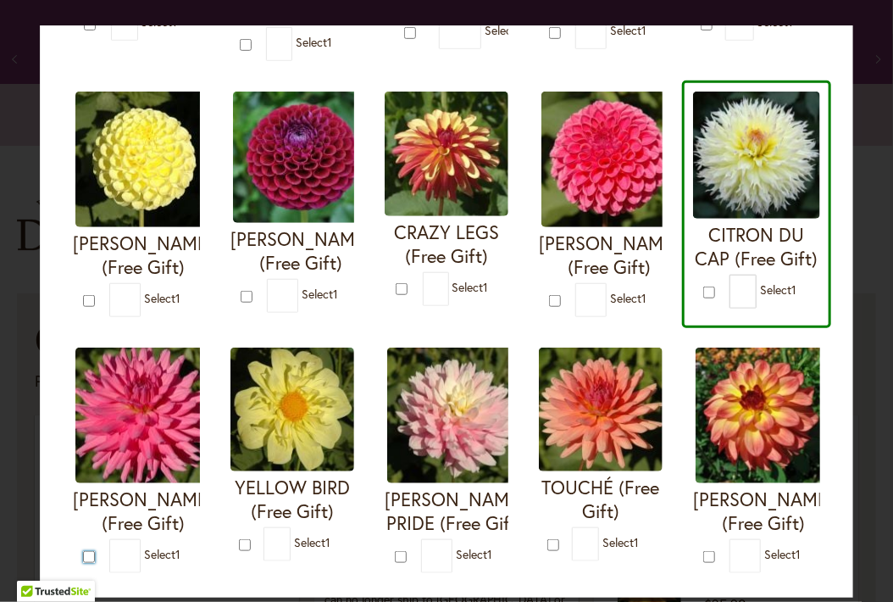
type input "*"
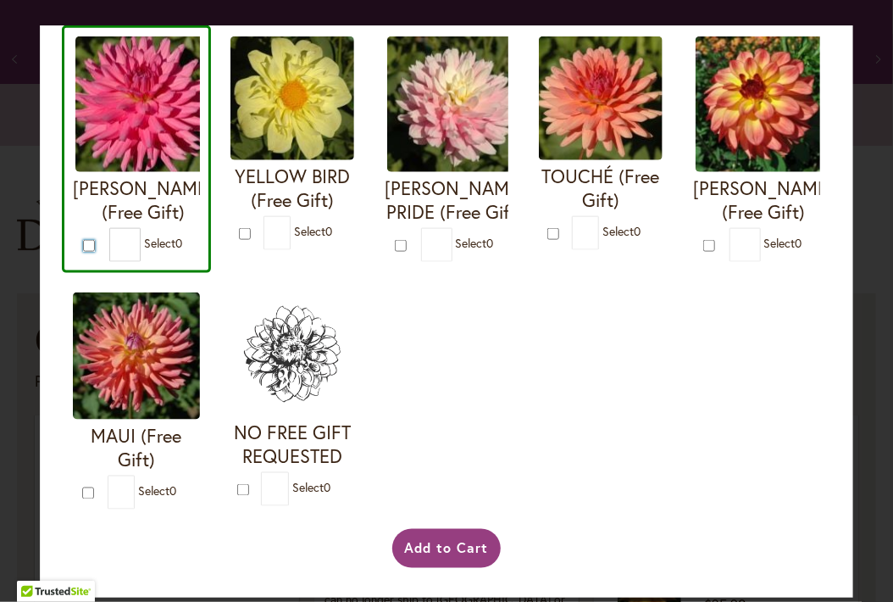
scroll to position [890, 0]
click at [453, 564] on button "Add to Cart" at bounding box center [446, 548] width 109 height 39
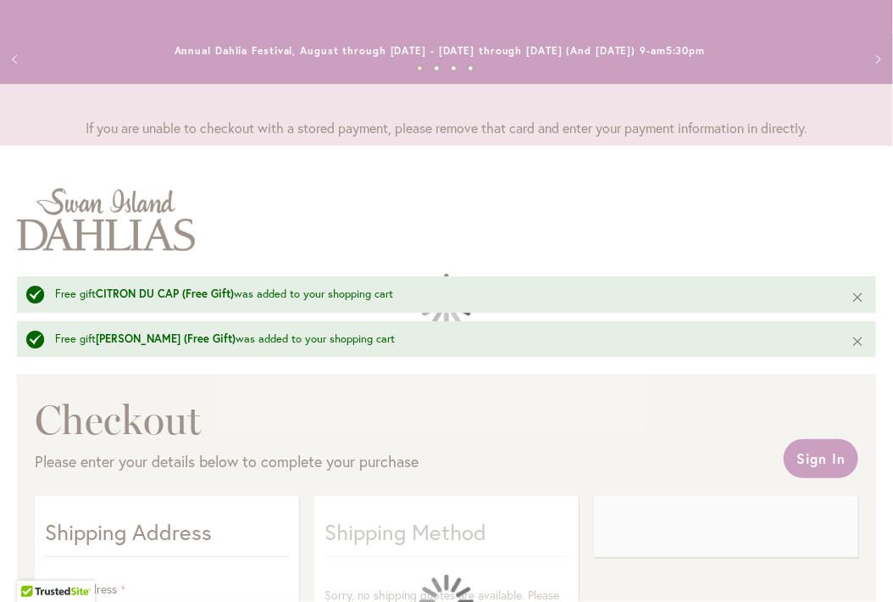
drag, startPoint x: 884, startPoint y: 219, endPoint x: 882, endPoint y: 234, distance: 15.3
click at [882, 234] on div at bounding box center [446, 301] width 893 height 602
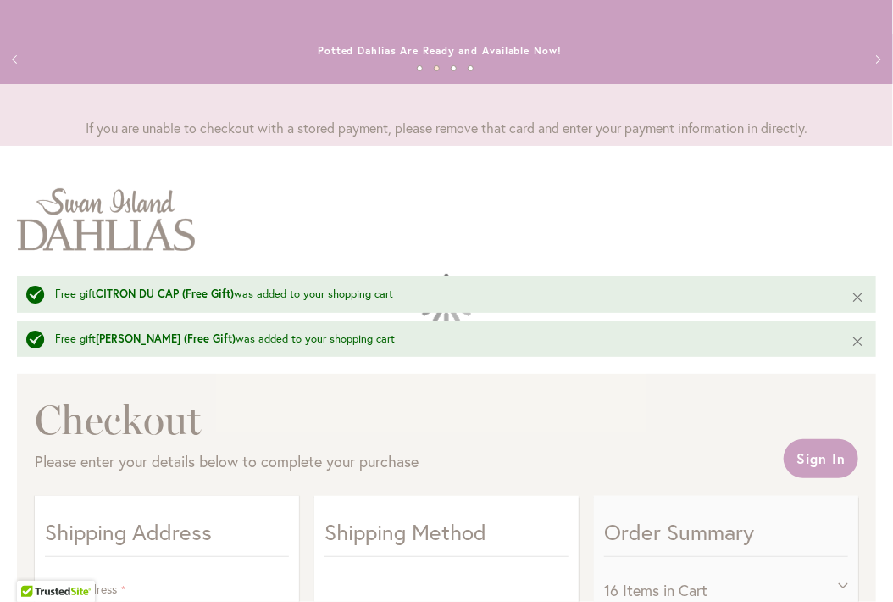
select select "**"
click at [578, 214] on div at bounding box center [446, 301] width 893 height 602
click at [637, 534] on div at bounding box center [446, 301] width 893 height 602
drag, startPoint x: 887, startPoint y: 198, endPoint x: 595, endPoint y: 398, distance: 353.6
click at [883, 242] on div at bounding box center [446, 301] width 893 height 602
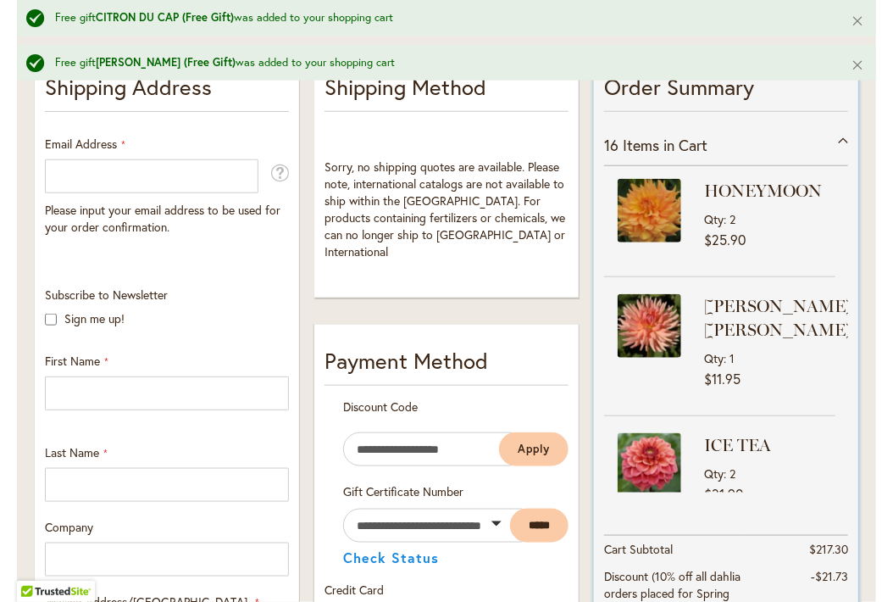
scroll to position [498, 0]
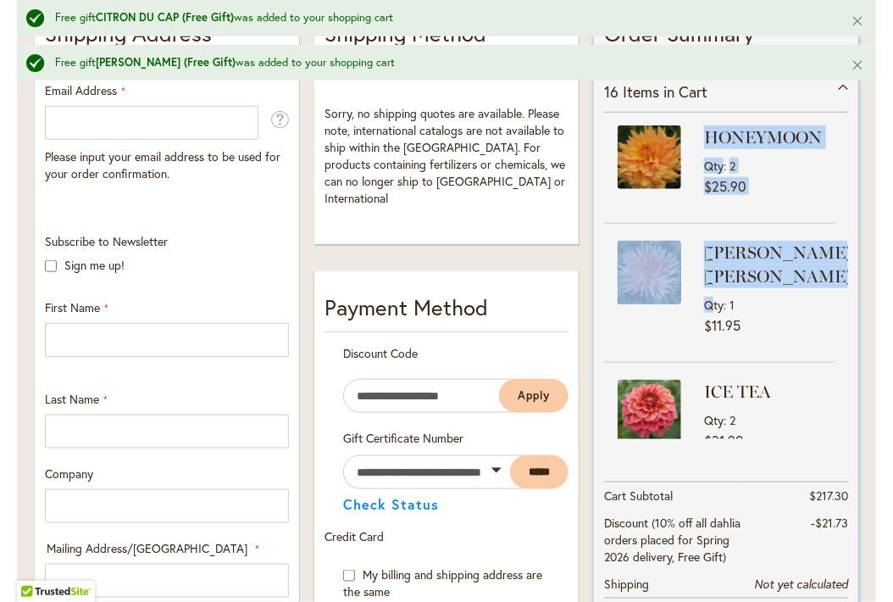
drag, startPoint x: 603, startPoint y: 117, endPoint x: 709, endPoint y: 296, distance: 208.3
click at [709, 296] on div "Order Summary 16 Items in Cart HONEYMOON Qty 2 $25.90 [PERSON_NAME] [PERSON_NAM…" at bounding box center [726, 332] width 264 height 671
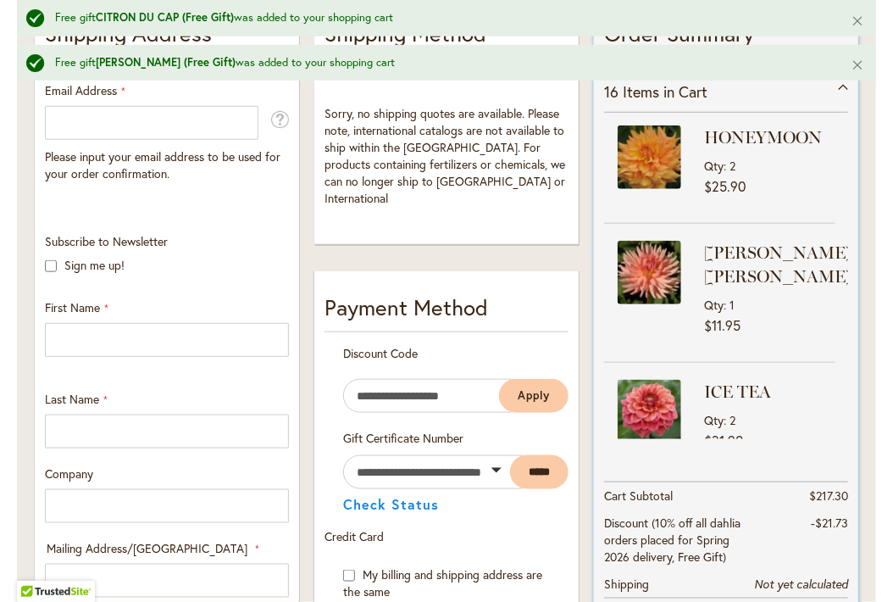
click at [604, 125] on div "HONEYMOON Qty 2 $25.90 [PERSON_NAME] [PERSON_NAME] Qty 1 $11.95" at bounding box center [726, 276] width 244 height 326
drag, startPoint x: 604, startPoint y: 115, endPoint x: 682, endPoint y: 164, distance: 92.2
click at [687, 171] on div "HONEYMOON Qty 2 $25.90 [PERSON_NAME] [PERSON_NAME] Qty 1 $11.95" at bounding box center [726, 276] width 244 height 326
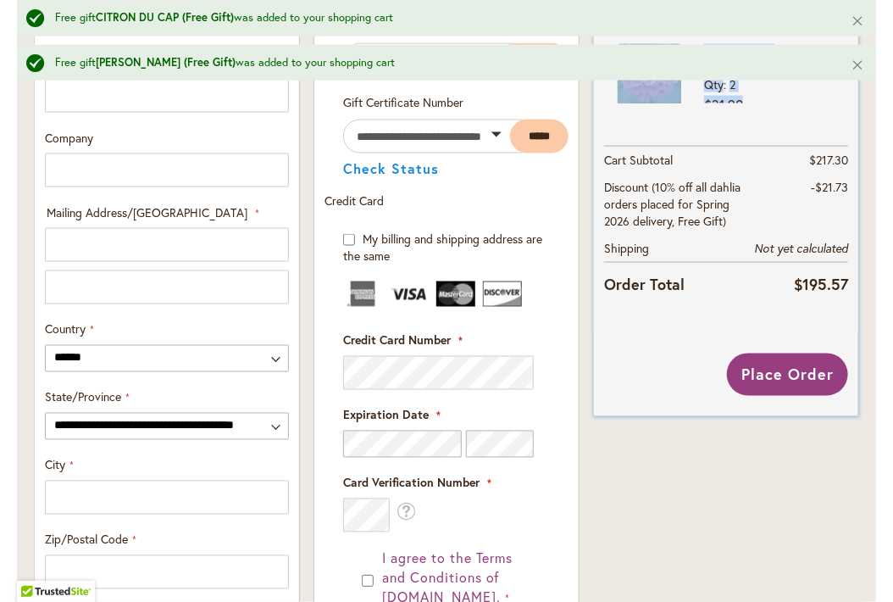
scroll to position [990, 0]
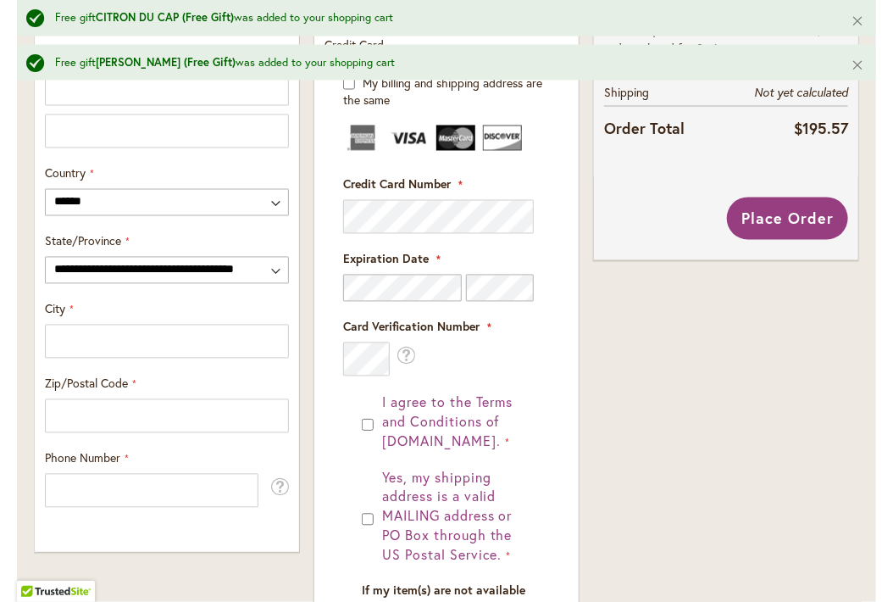
drag, startPoint x: 600, startPoint y: 94, endPoint x: 655, endPoint y: 350, distance: 261.8
click at [655, 350] on div "Order Summary 16 Items in Cart HONEYMOON Qty 2 $25.90 Qty 1" at bounding box center [727, 157] width 280 height 1315
